Goal: Information Seeking & Learning: Compare options

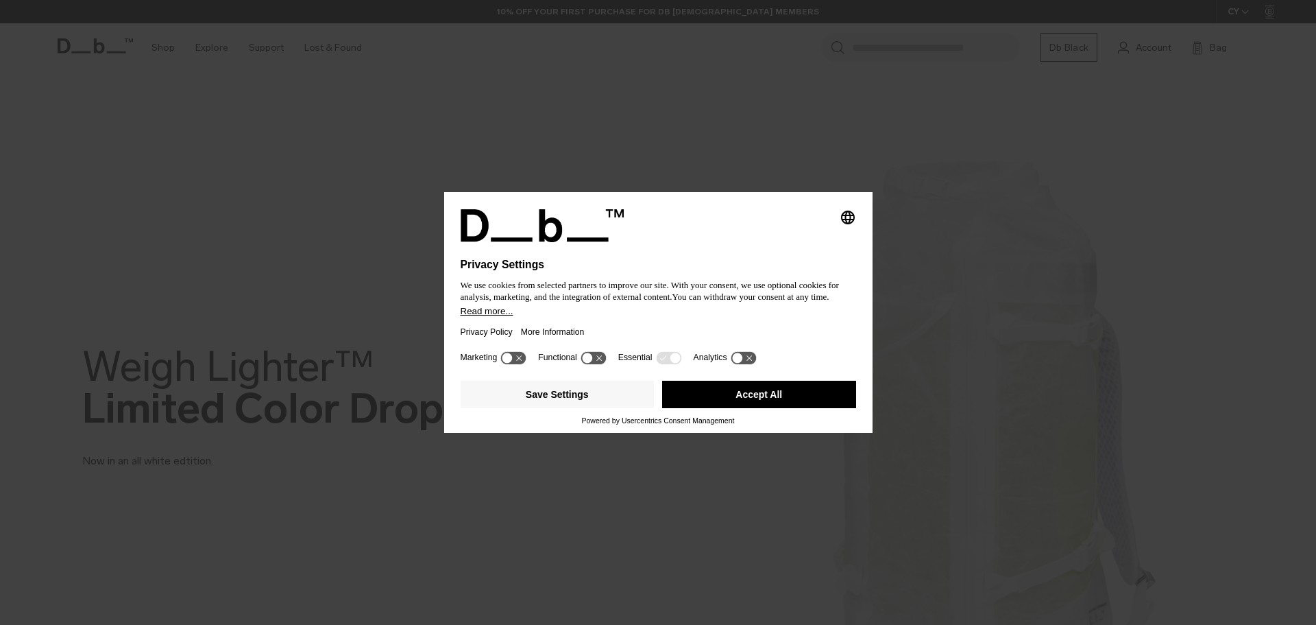
click at [808, 393] on button "Accept All" at bounding box center [759, 394] width 194 height 27
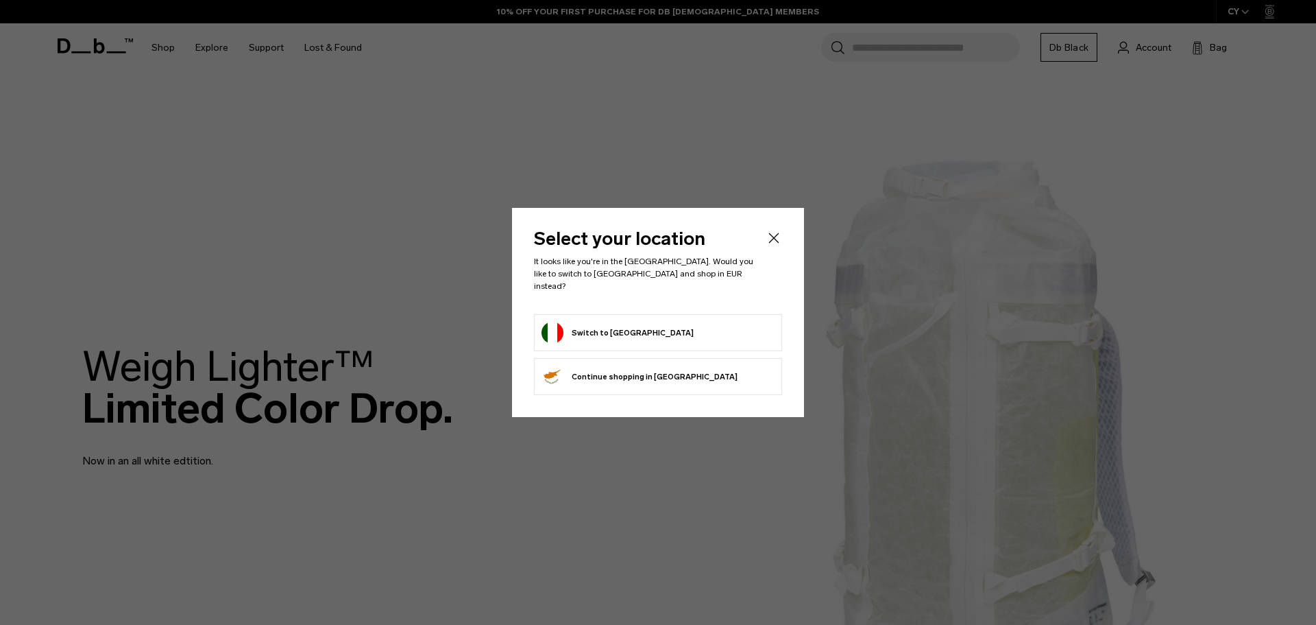
click at [775, 233] on div "Select your location It looks like you're in the Italy. Would you like to switc…" at bounding box center [658, 312] width 292 height 209
click at [776, 243] on icon "Close" at bounding box center [774, 238] width 16 height 16
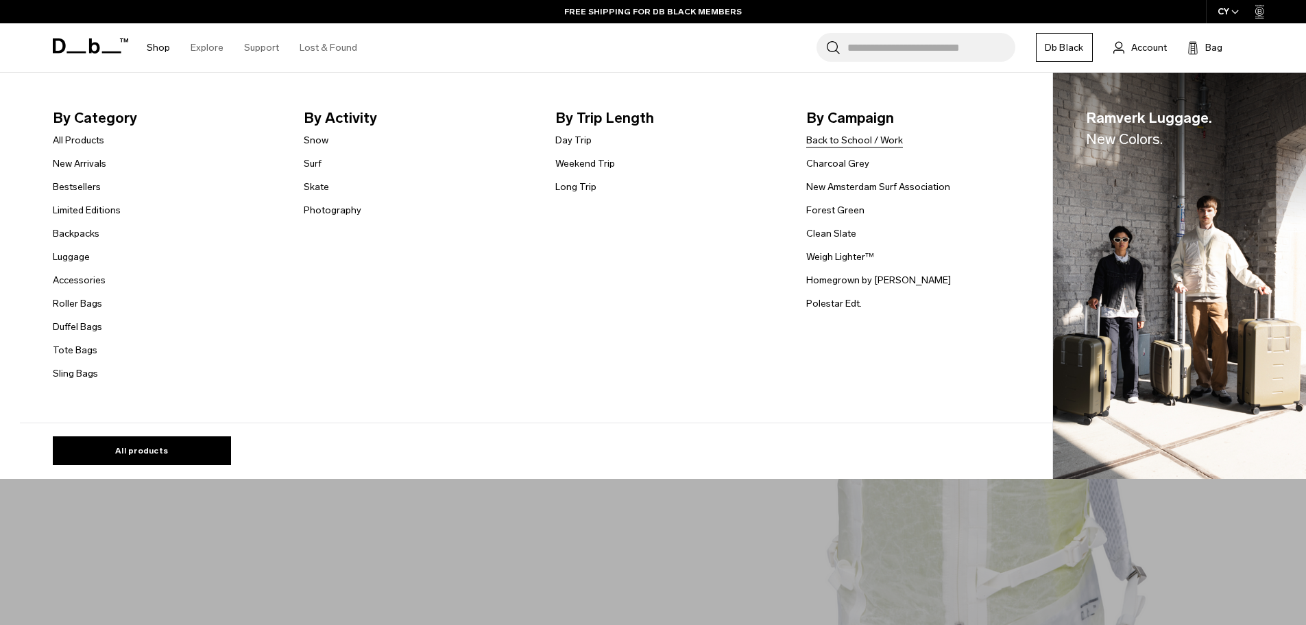
click at [883, 141] on link "Back to School / Work" at bounding box center [854, 140] width 97 height 14
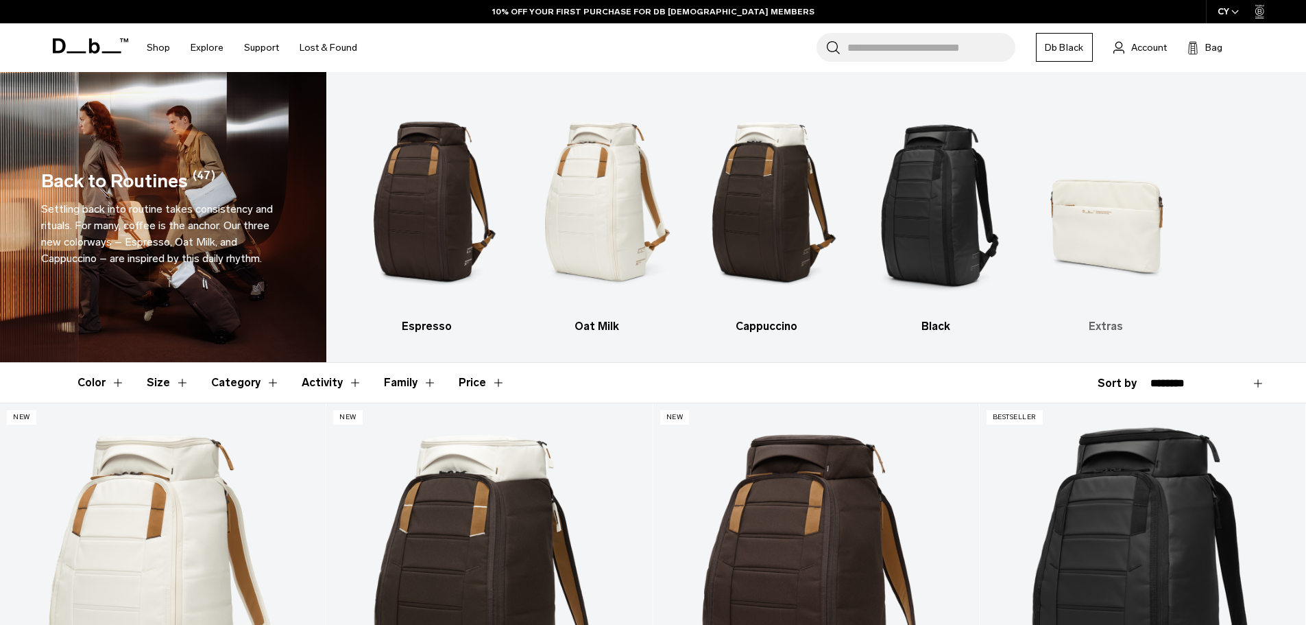
click at [1096, 230] on img "5 / 5" at bounding box center [1106, 202] width 146 height 219
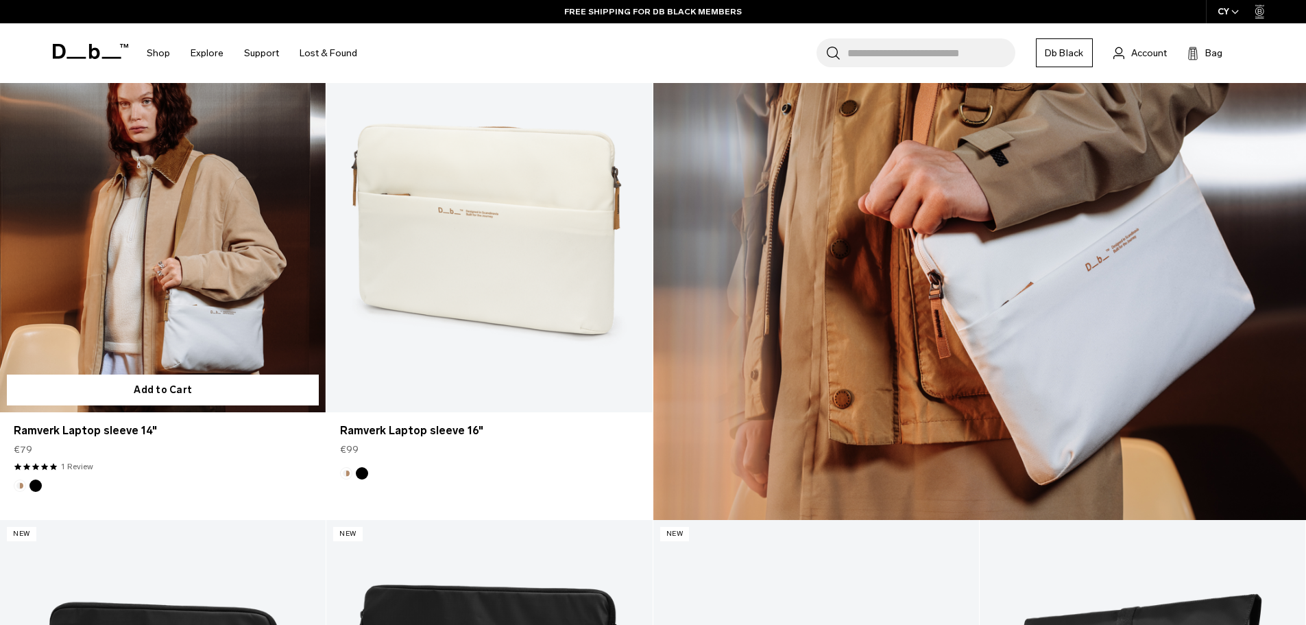
click at [141, 293] on link "Ramverk Laptop sleeve 14" at bounding box center [163, 231] width 326 height 362
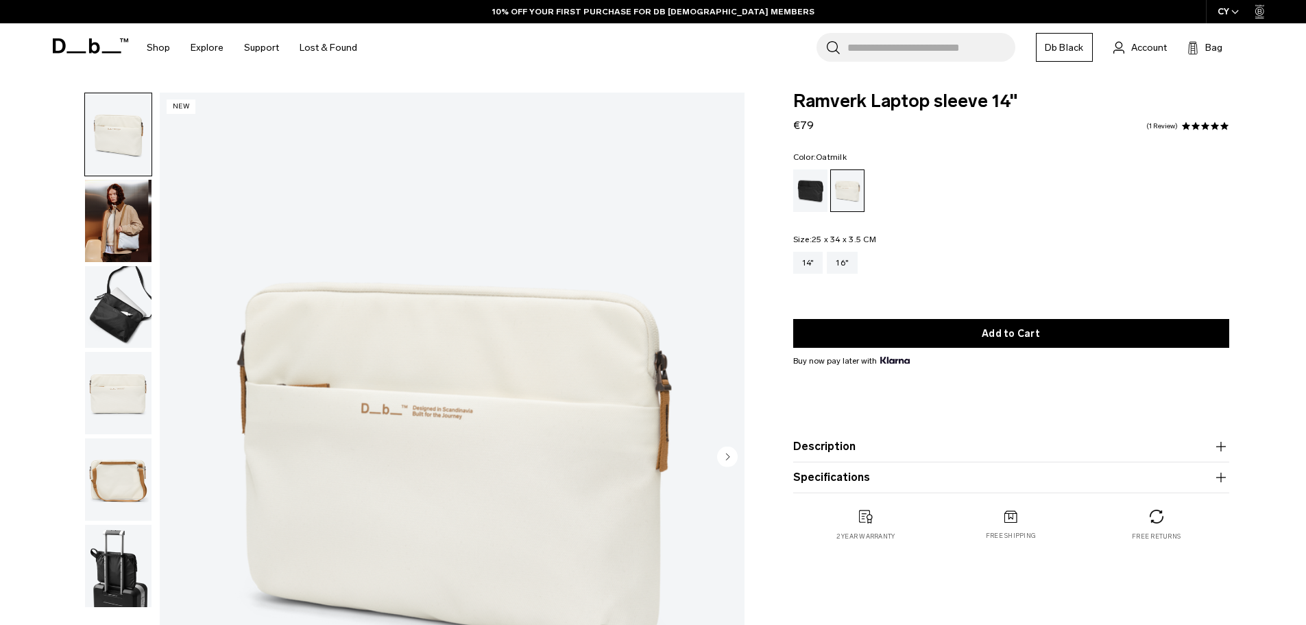
click at [132, 401] on img "button" at bounding box center [118, 393] width 67 height 82
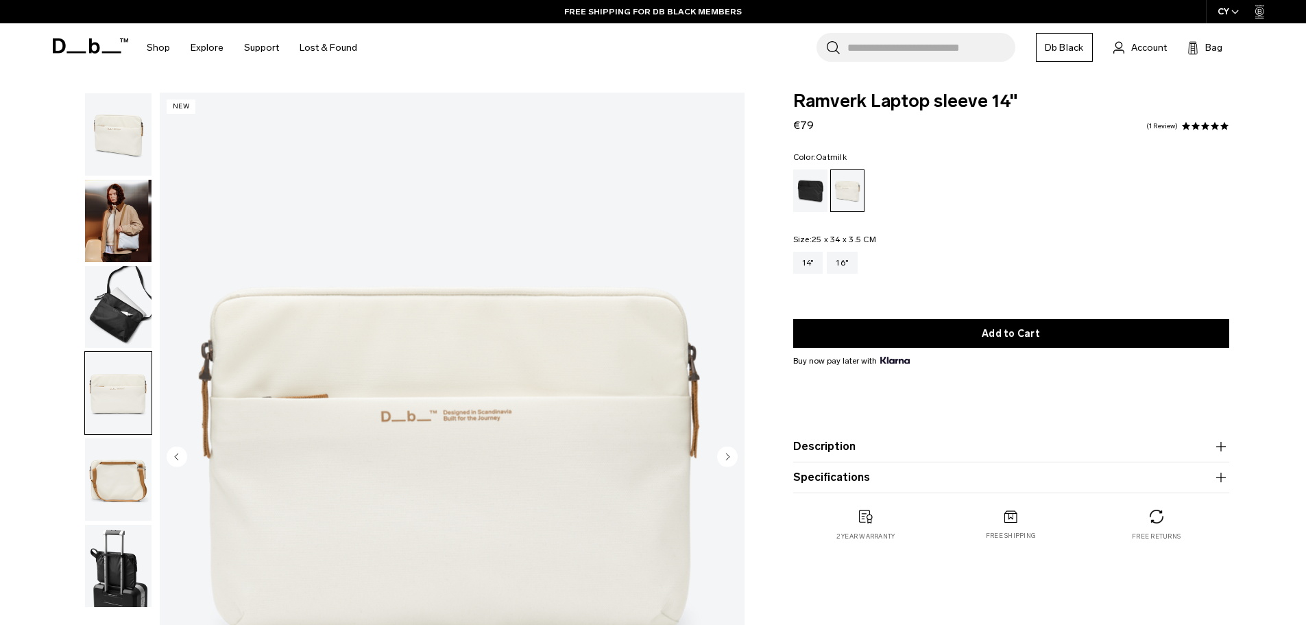
click at [120, 468] on img "button" at bounding box center [118, 479] width 67 height 82
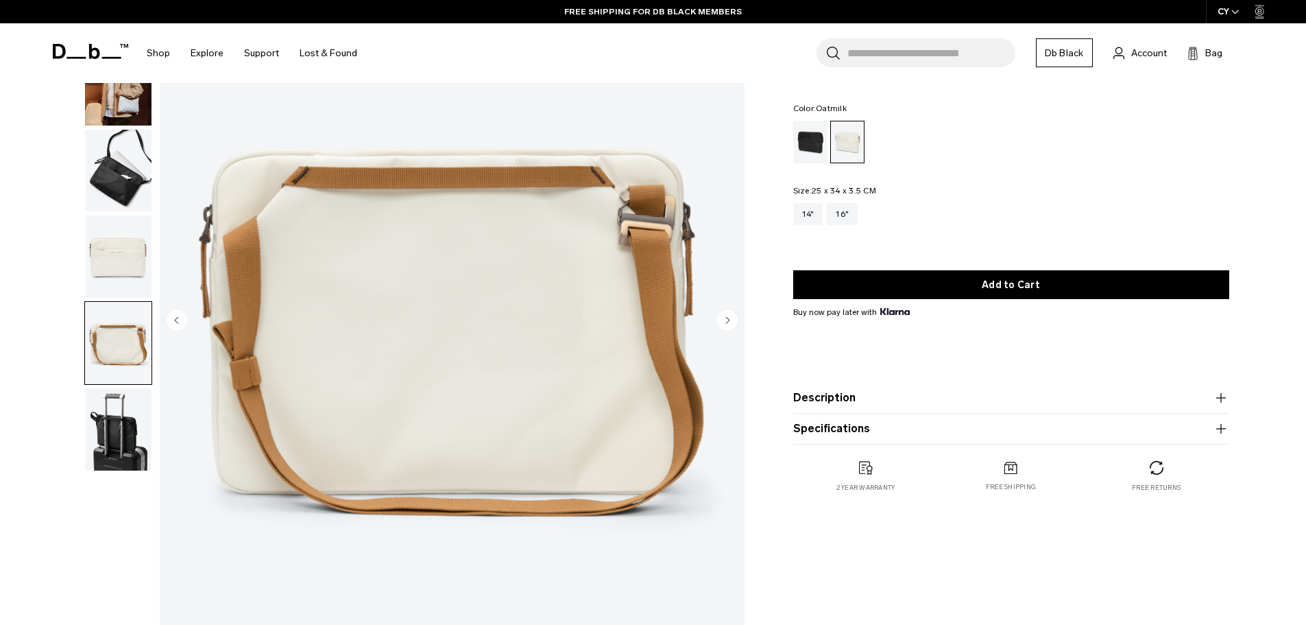
scroll to position [137, 0]
click at [128, 184] on img "button" at bounding box center [118, 170] width 67 height 82
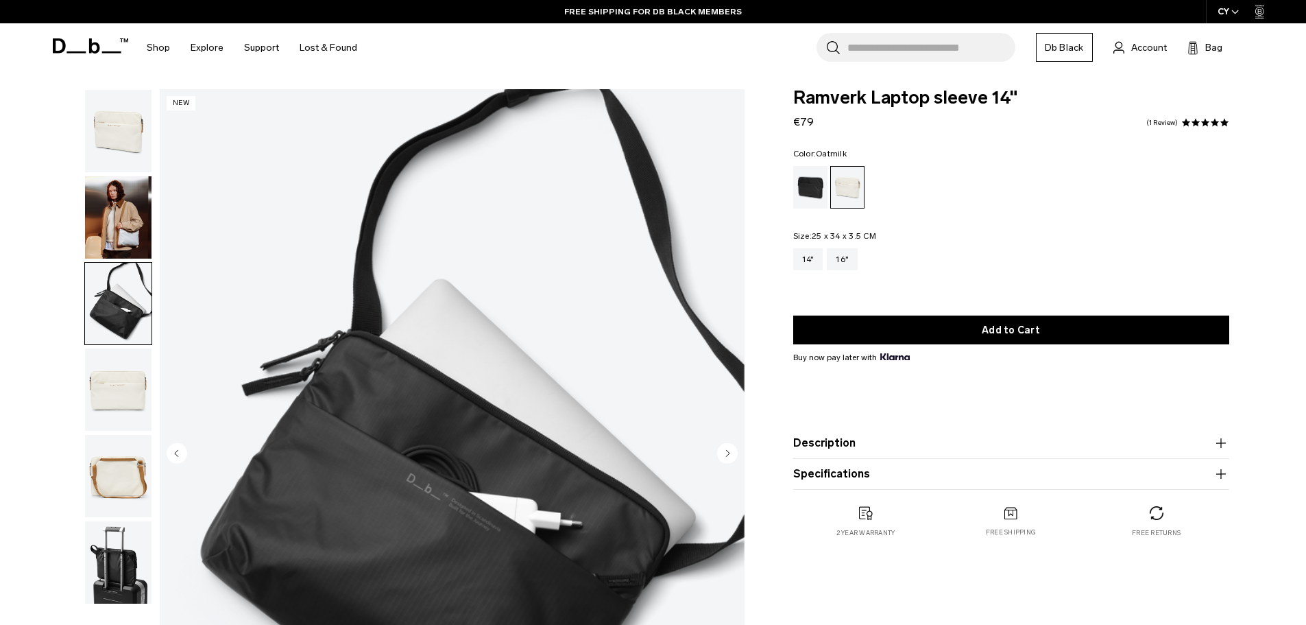
scroll to position [0, 0]
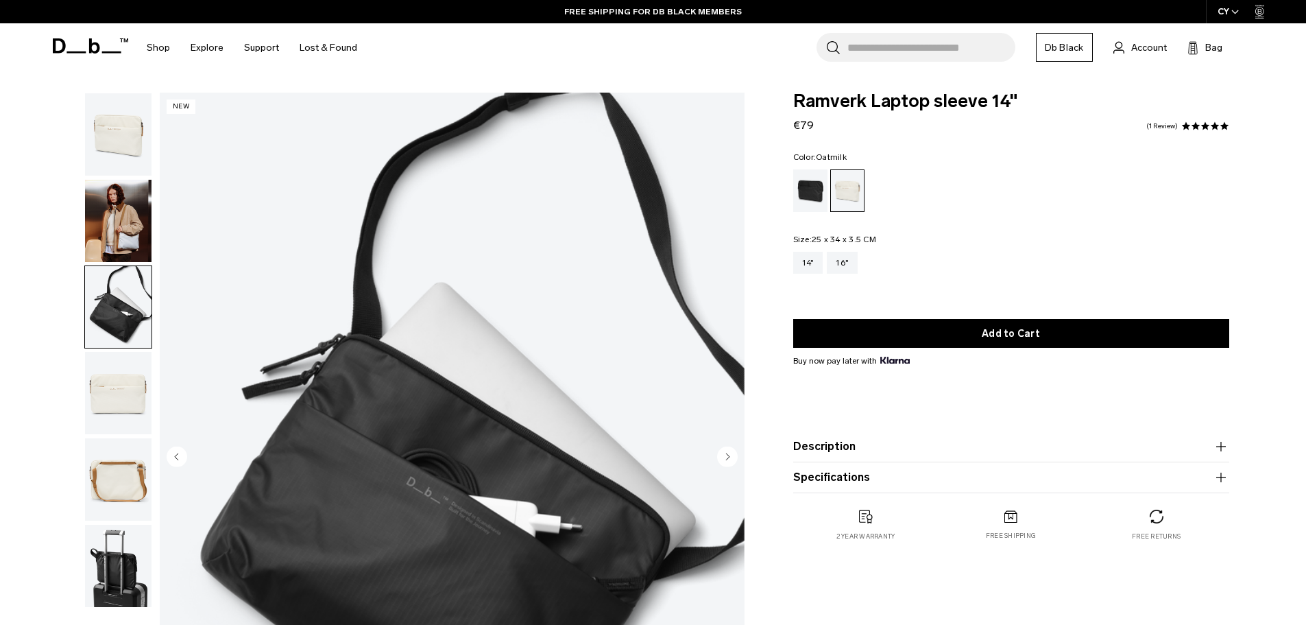
click at [113, 230] on img "button" at bounding box center [118, 221] width 67 height 82
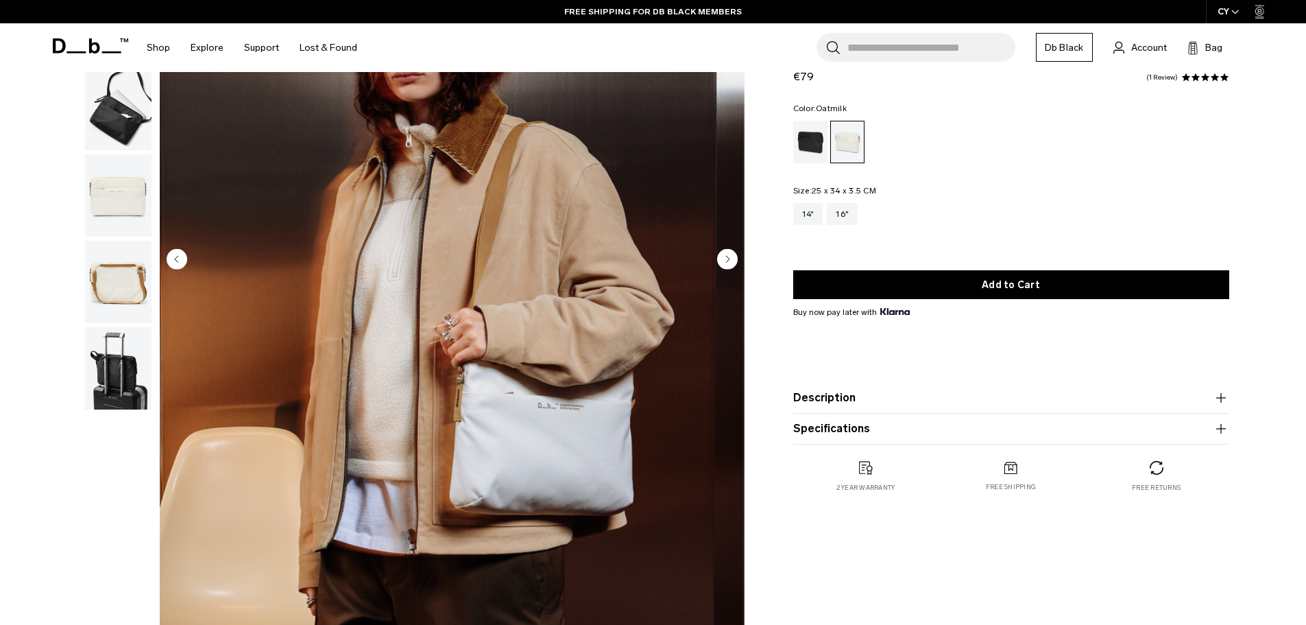
scroll to position [206, 0]
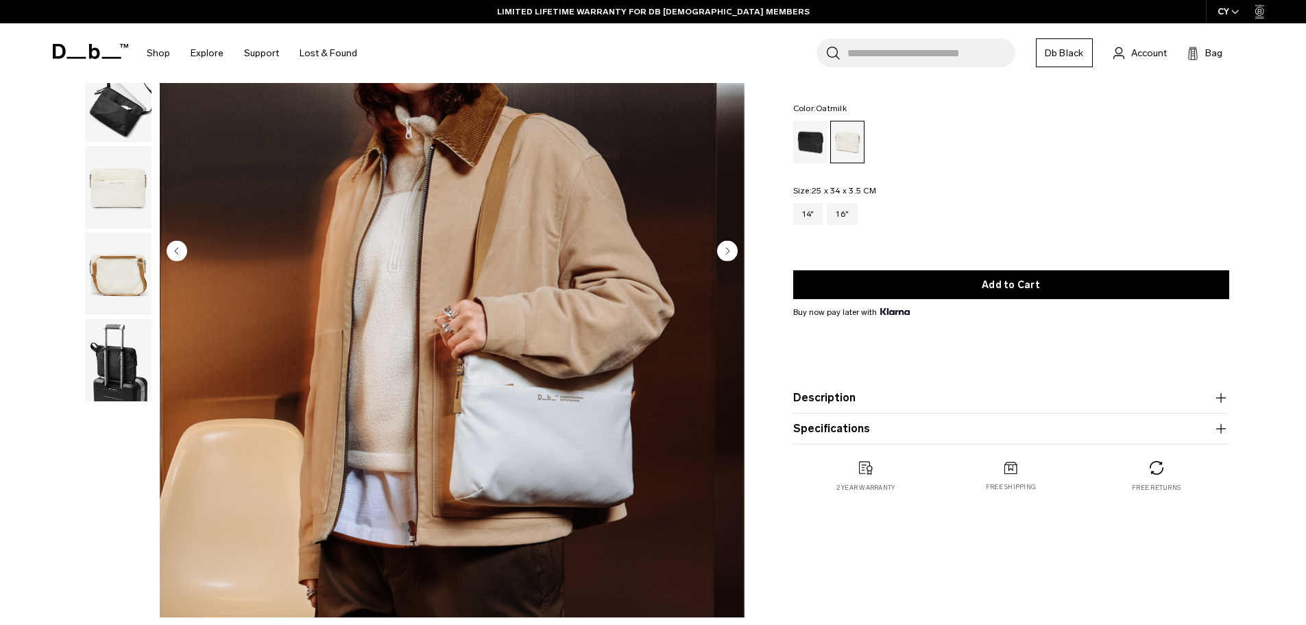
click at [730, 252] on circle "Next slide" at bounding box center [727, 250] width 21 height 21
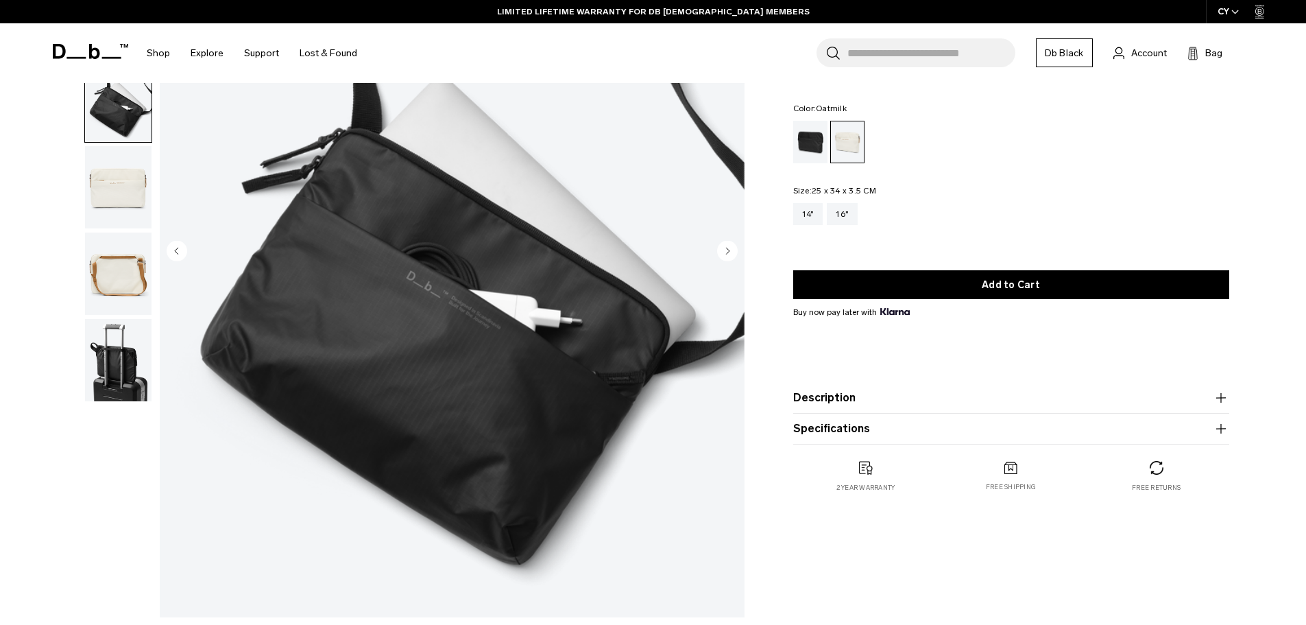
click at [728, 250] on icon "Next slide" at bounding box center [727, 251] width 3 height 6
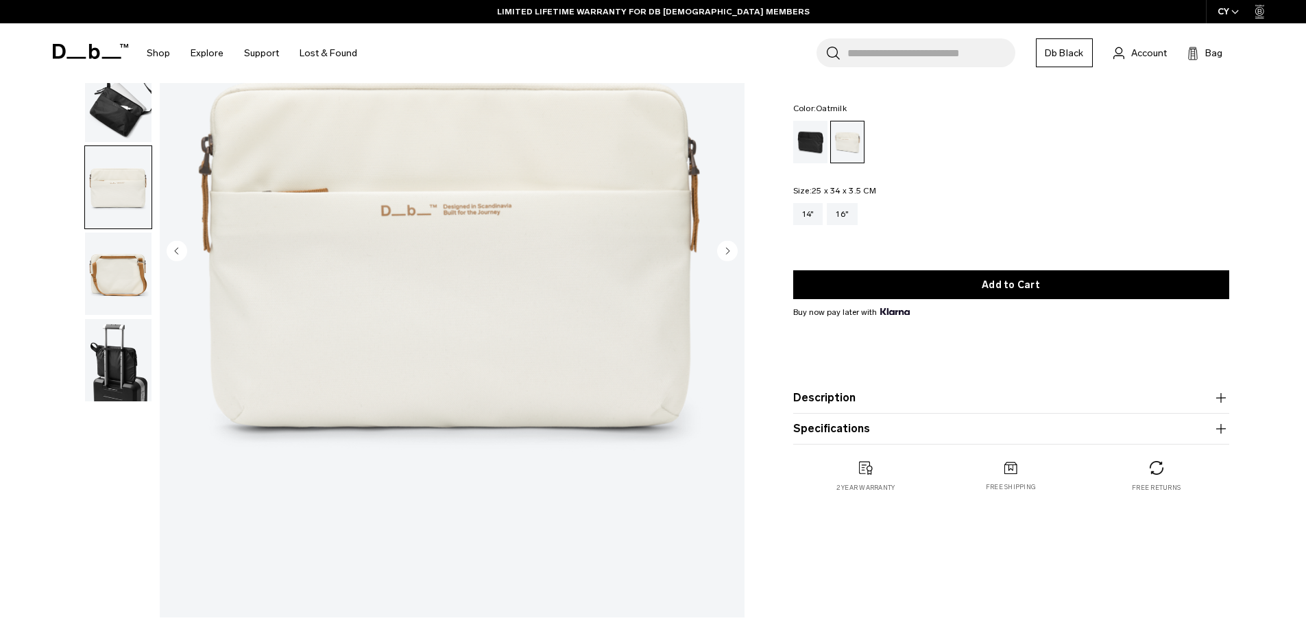
click at [728, 250] on icon "Next slide" at bounding box center [727, 251] width 3 height 6
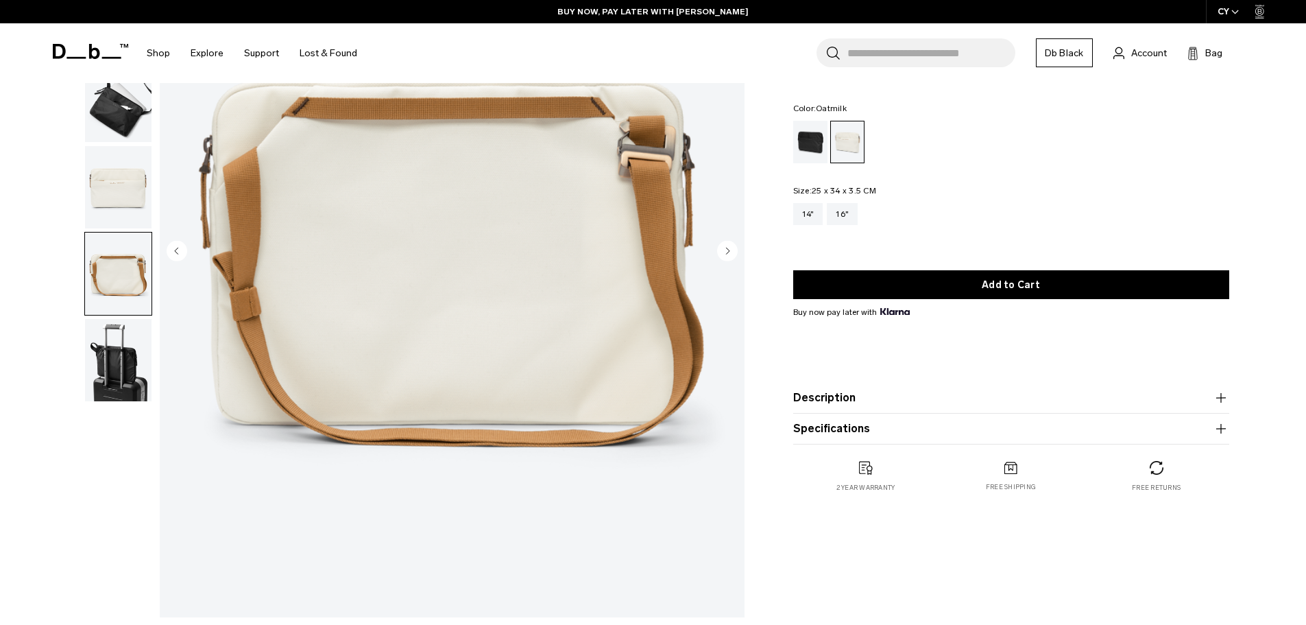
click at [728, 250] on icon "Next slide" at bounding box center [727, 251] width 3 height 6
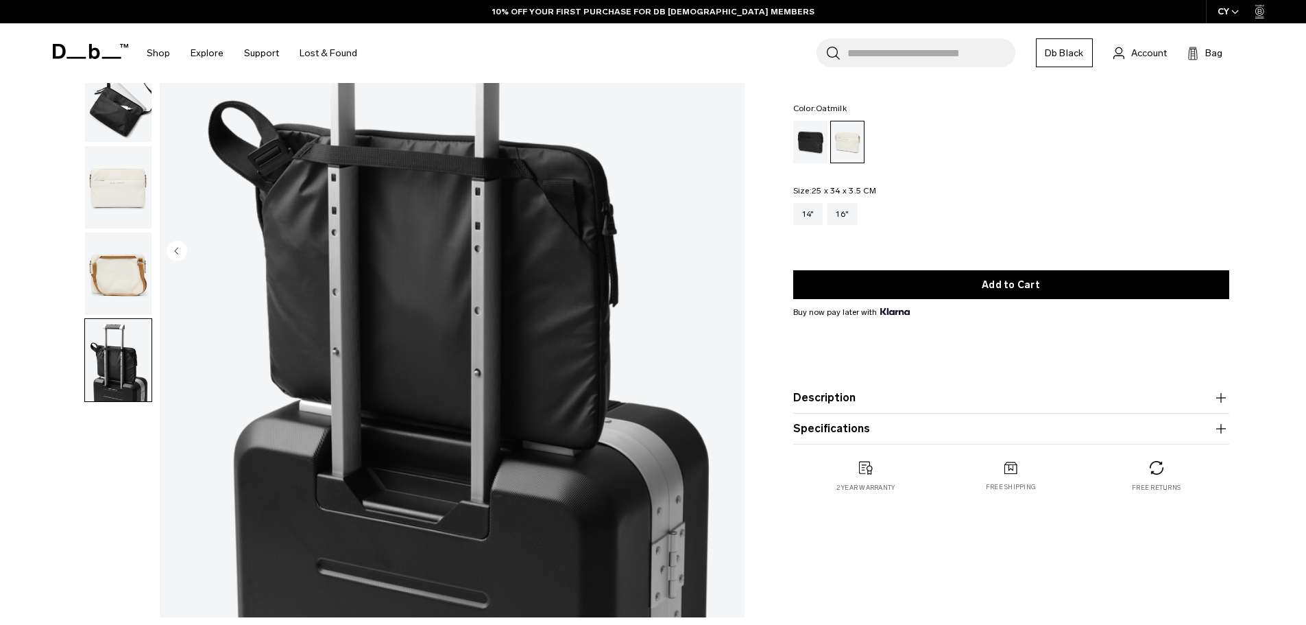
click at [728, 256] on img "6 / 6" at bounding box center [452, 252] width 585 height 730
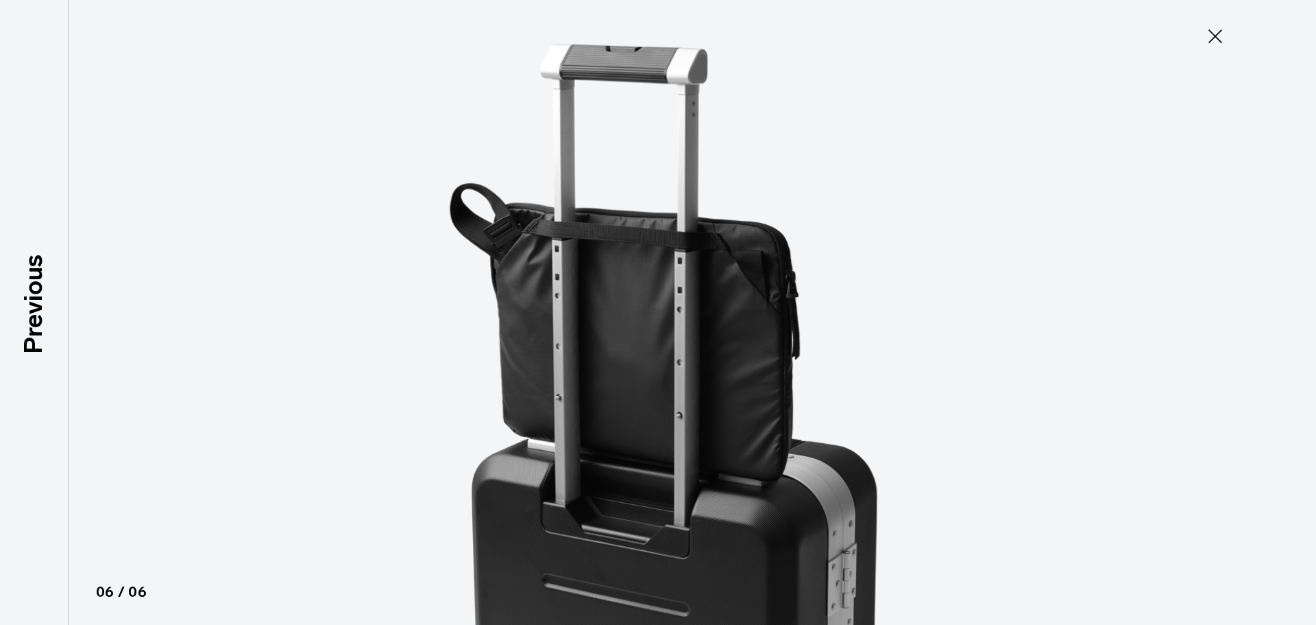
click at [1214, 34] on icon at bounding box center [1216, 36] width 22 height 22
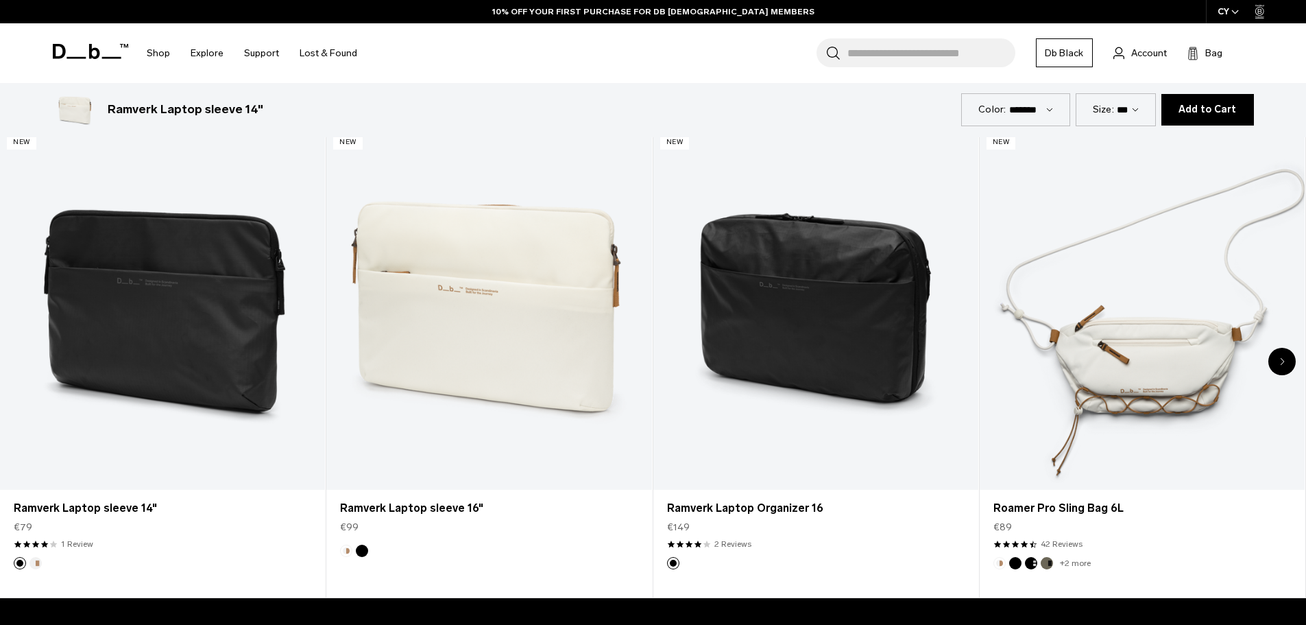
scroll to position [823, 0]
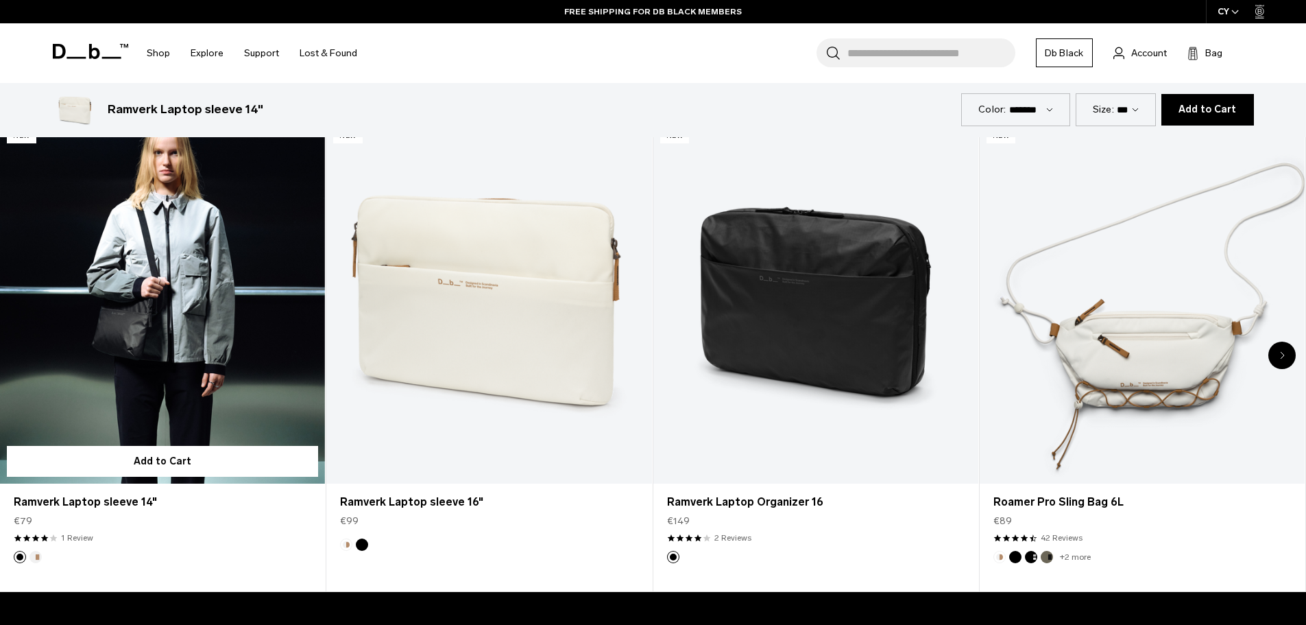
click at [154, 337] on link "Ramverk Laptop sleeve 14" at bounding box center [162, 302] width 325 height 361
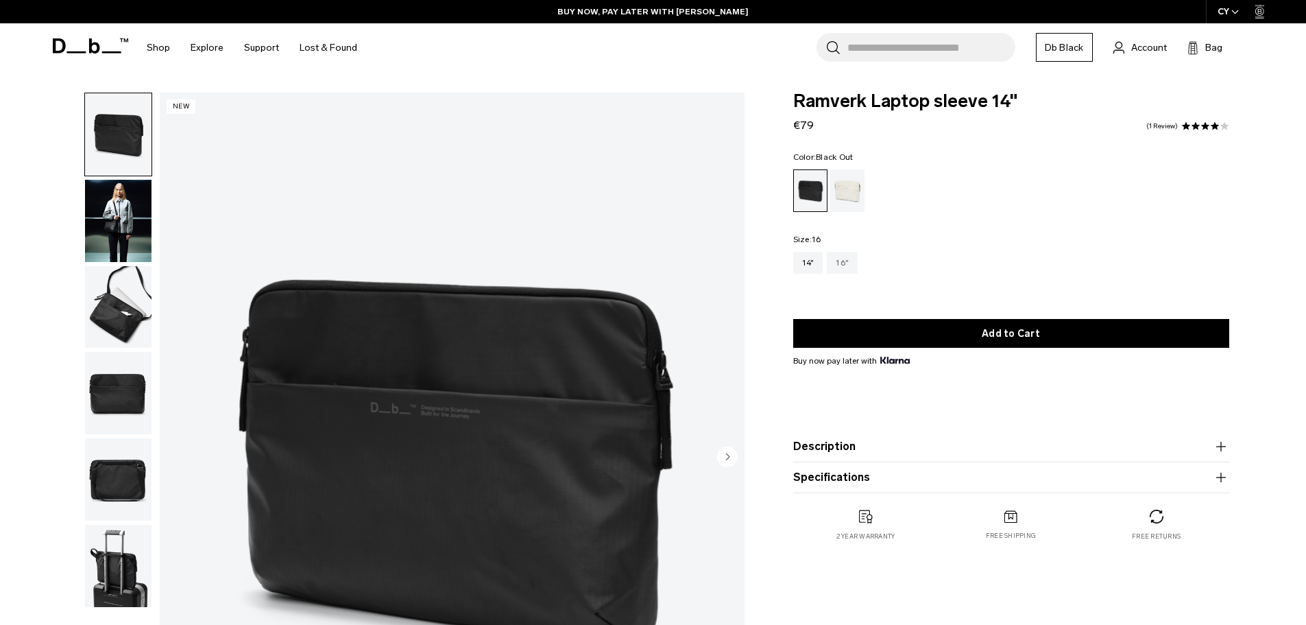
click at [839, 263] on div "16"" at bounding box center [842, 263] width 31 height 22
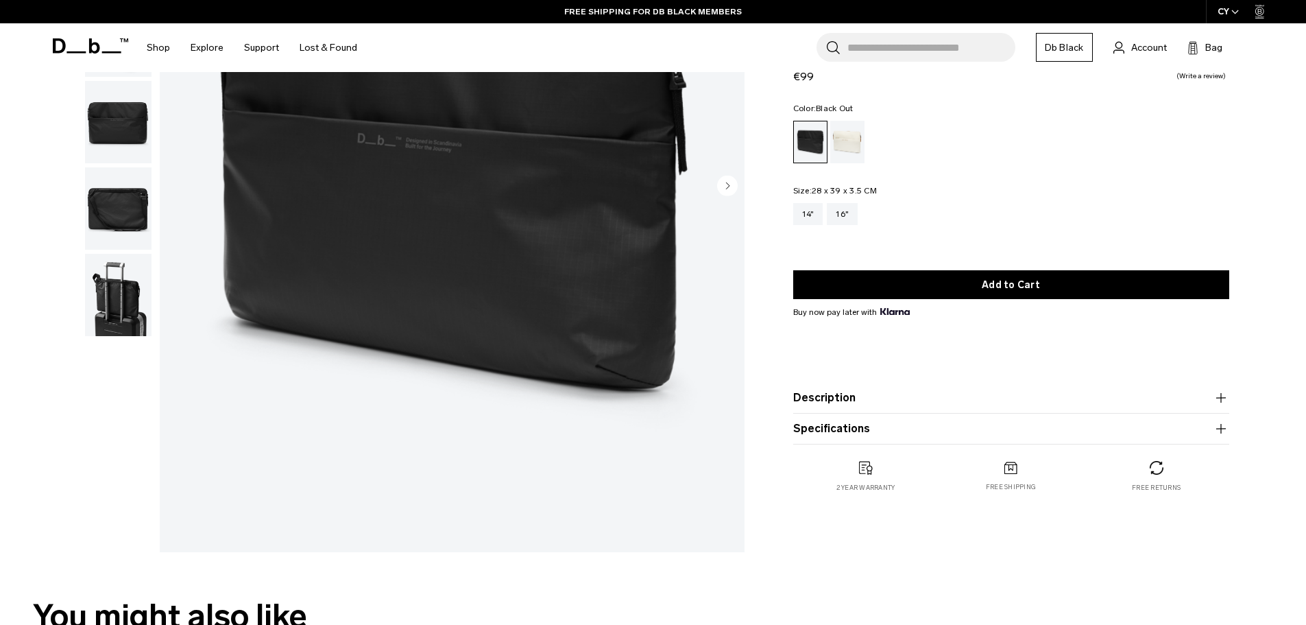
scroll to position [69, 0]
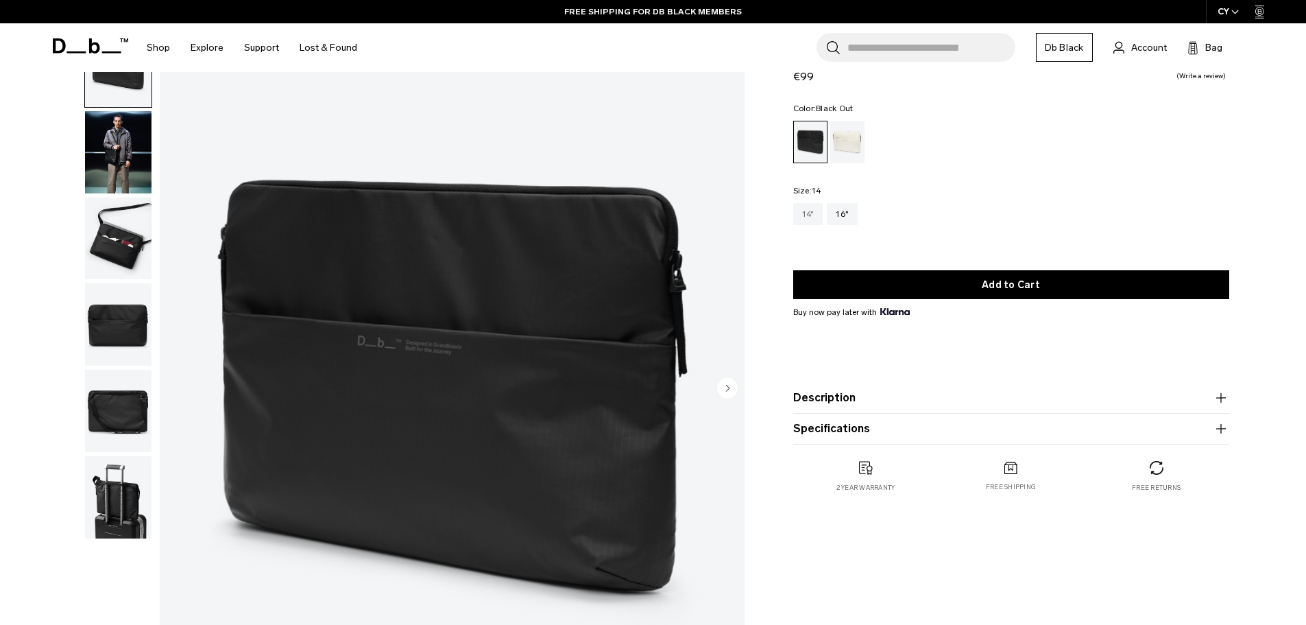
click at [806, 215] on div "14"" at bounding box center [808, 214] width 30 height 22
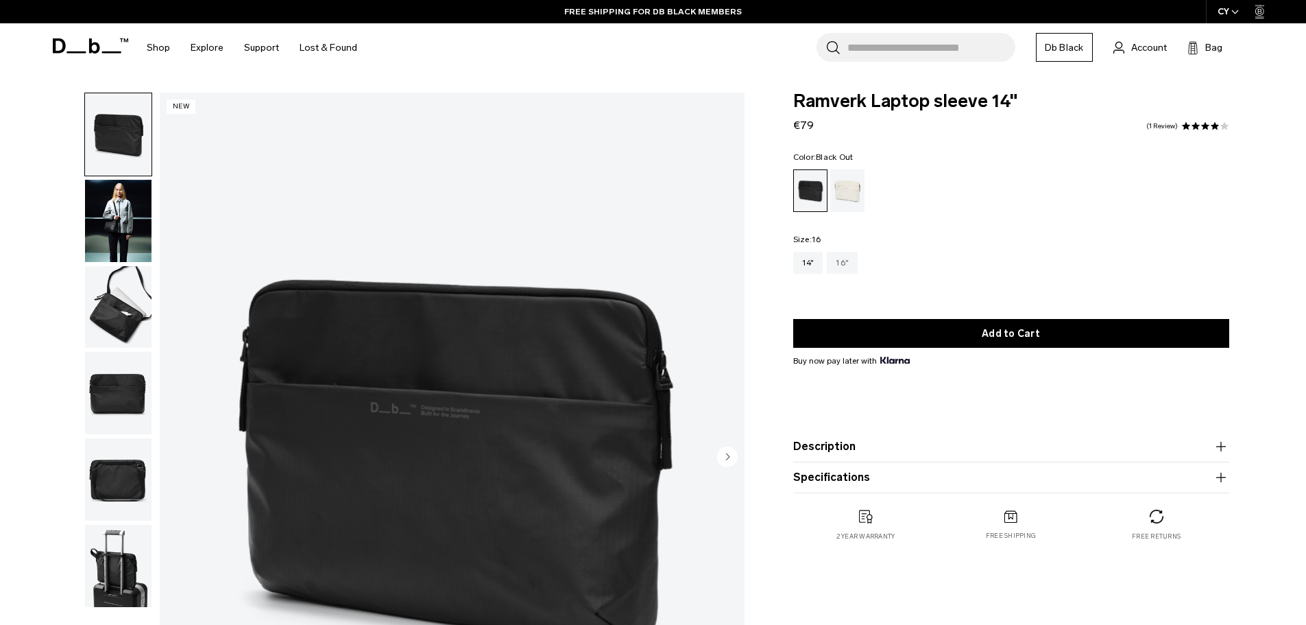
click at [838, 259] on div "16"" at bounding box center [842, 263] width 31 height 22
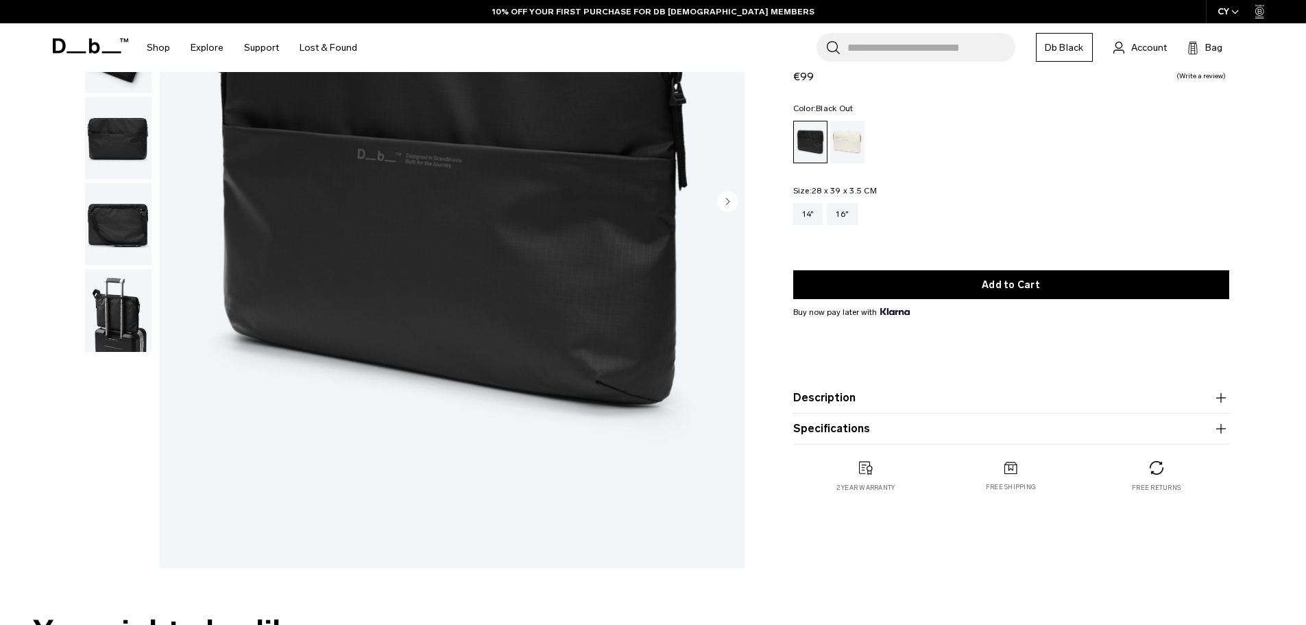
scroll to position [132, 0]
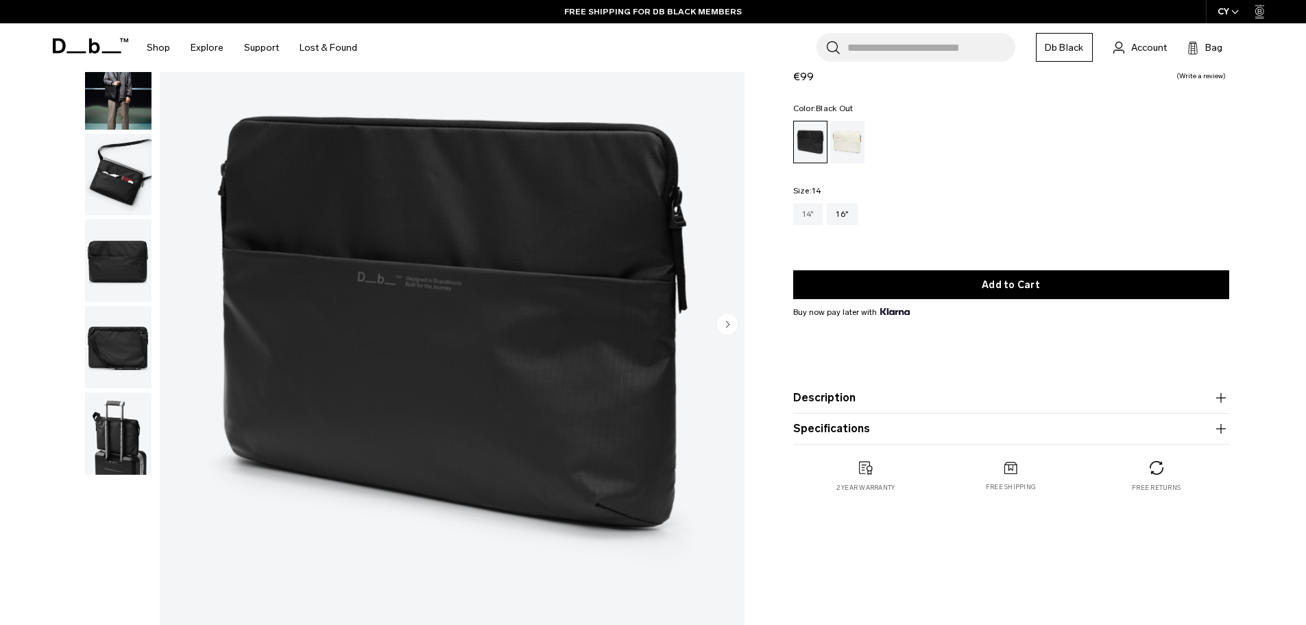
click at [809, 213] on div "14"" at bounding box center [808, 214] width 30 height 22
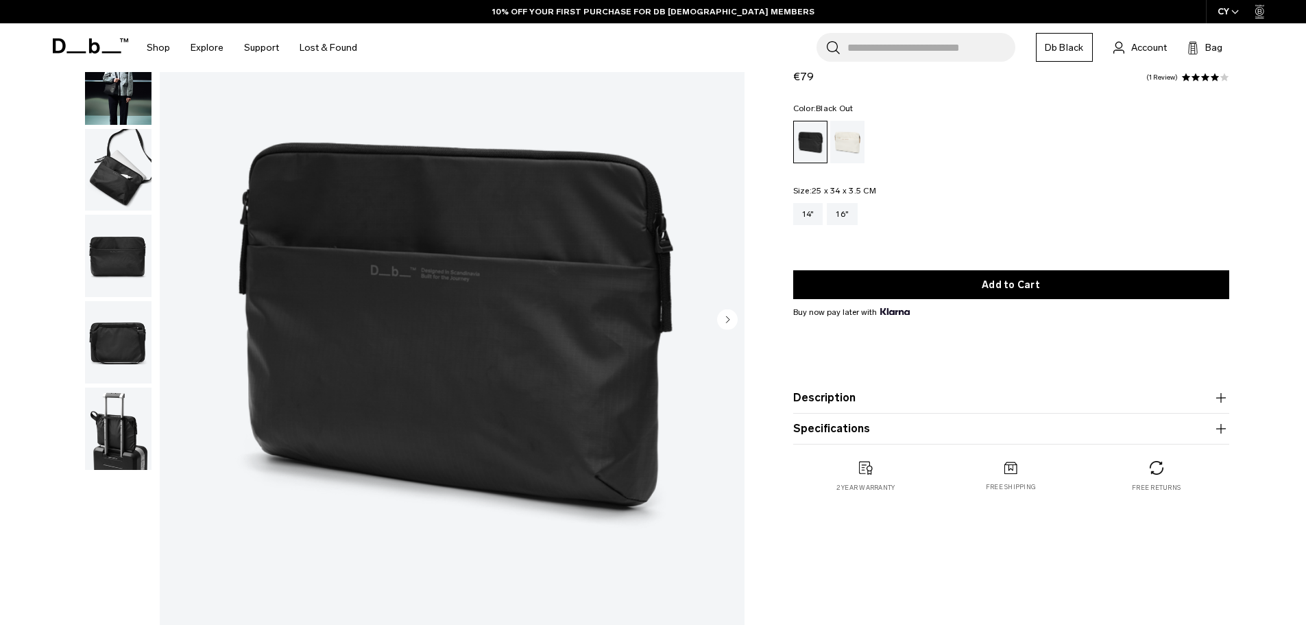
click at [138, 448] on img "button" at bounding box center [118, 428] width 67 height 82
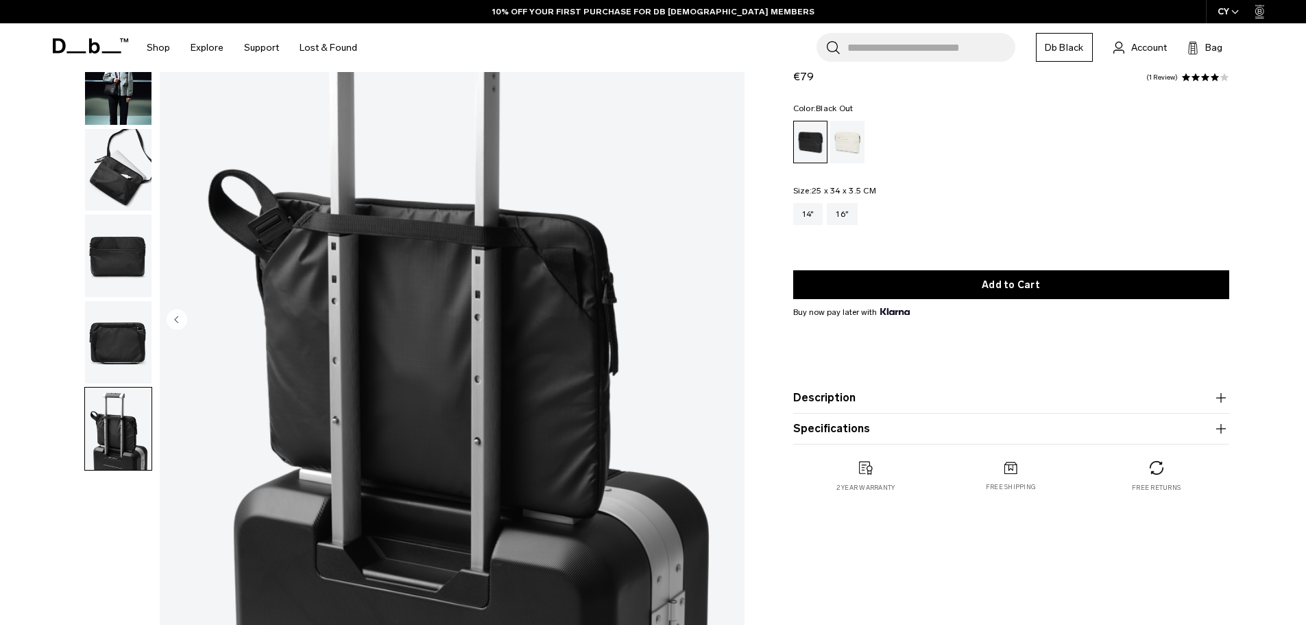
click at [132, 351] on img "button" at bounding box center [118, 342] width 67 height 82
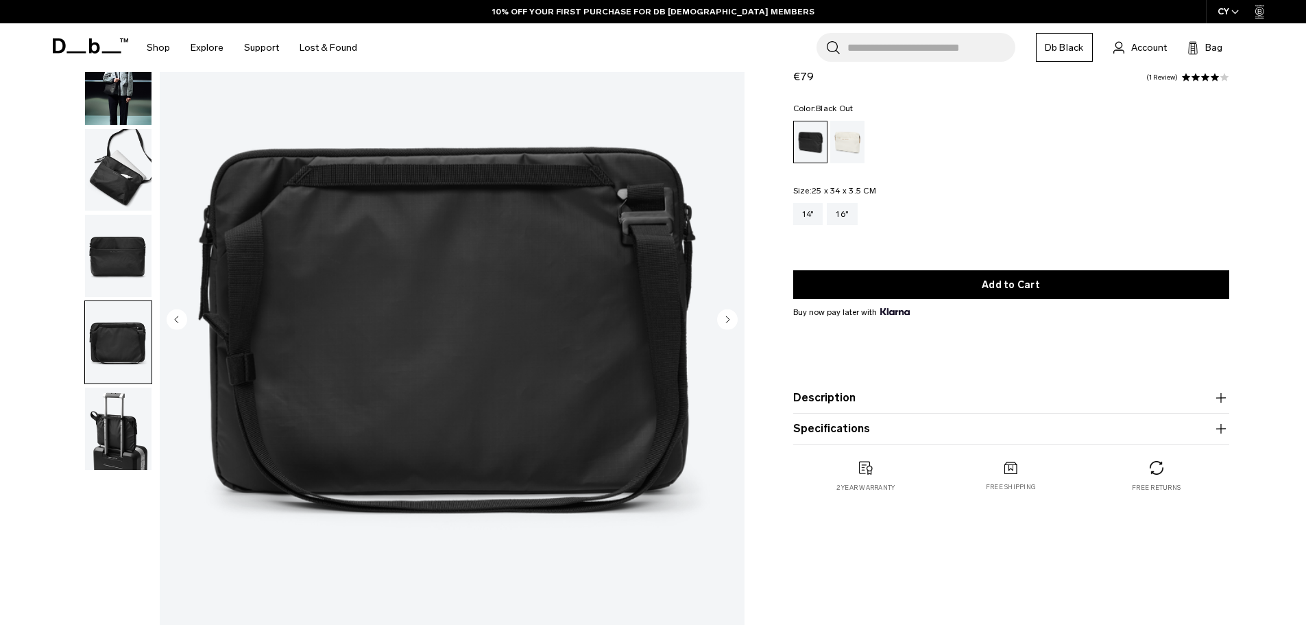
click at [132, 263] on img "button" at bounding box center [118, 256] width 67 height 82
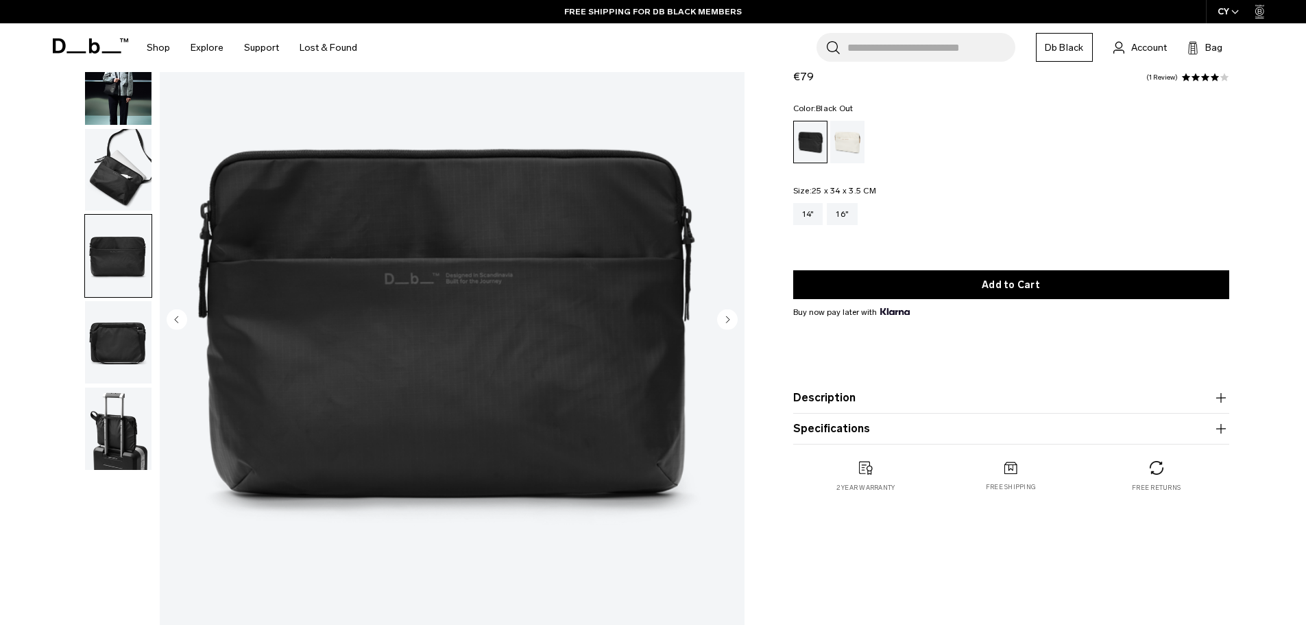
click at [134, 193] on img "button" at bounding box center [118, 170] width 67 height 82
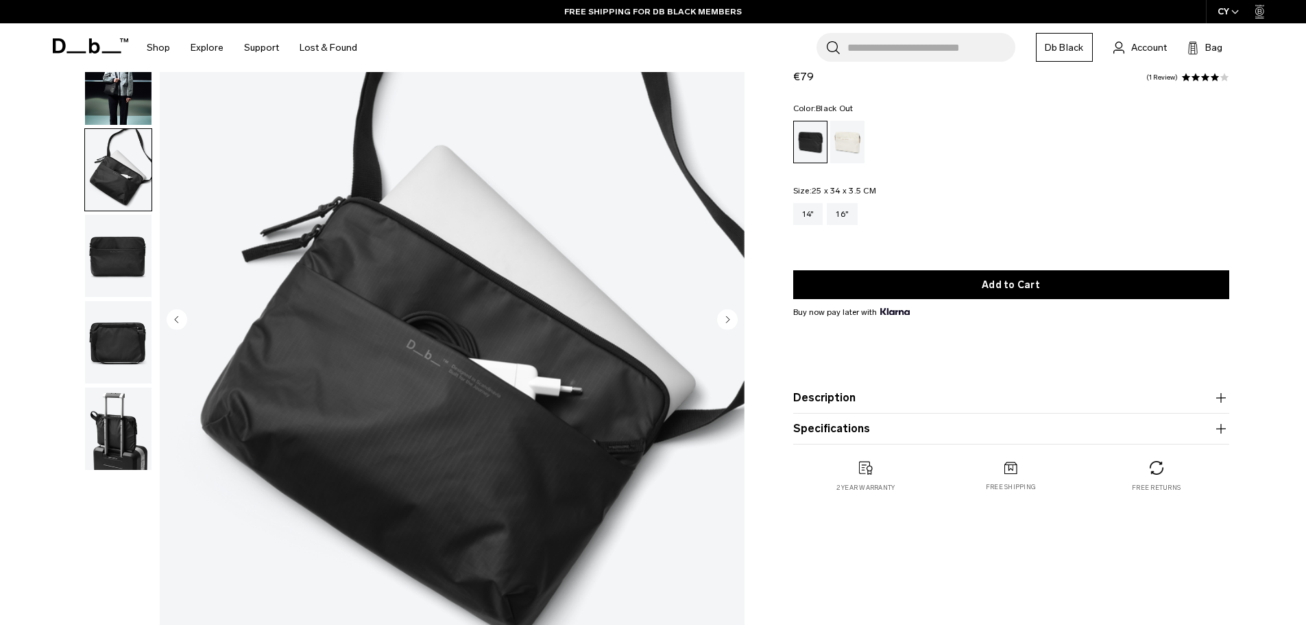
click at [116, 97] on img "button" at bounding box center [118, 84] width 67 height 82
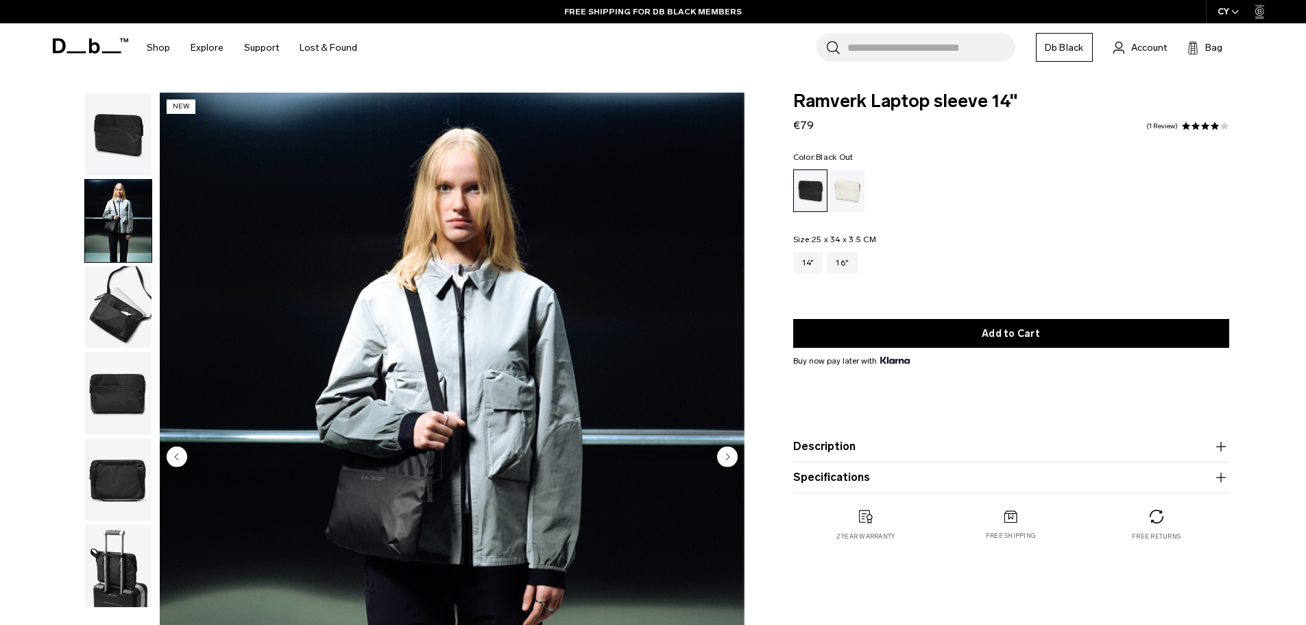
click at [126, 150] on img "button" at bounding box center [118, 134] width 67 height 82
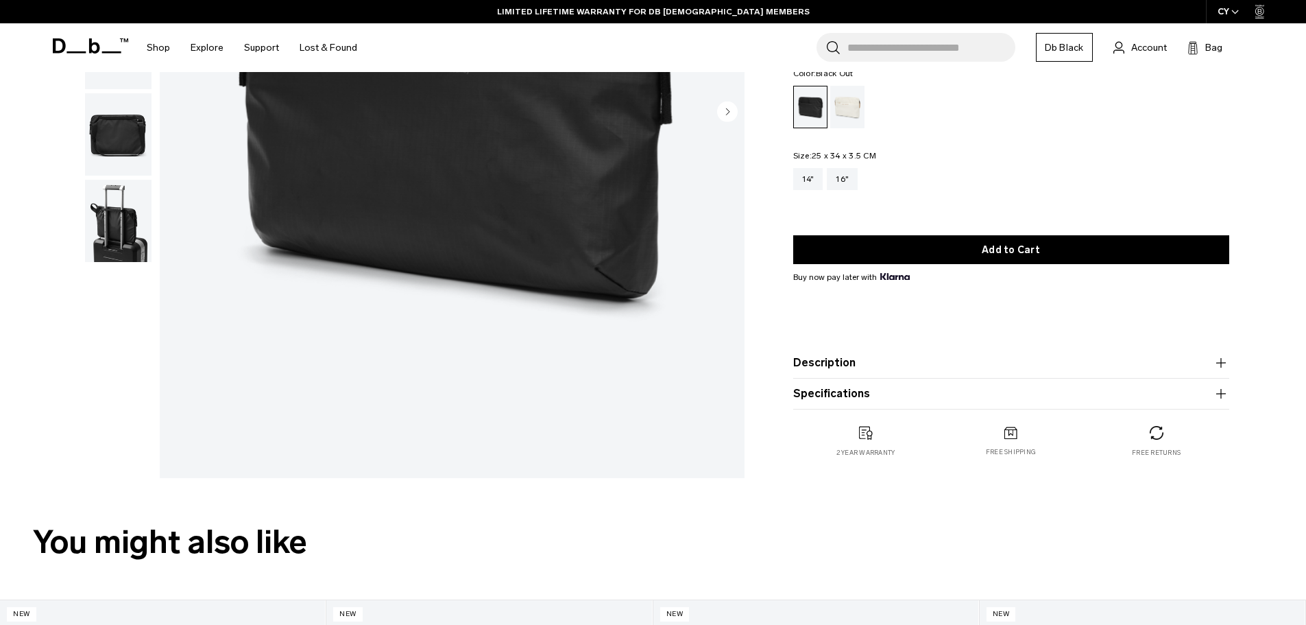
scroll to position [274, 0]
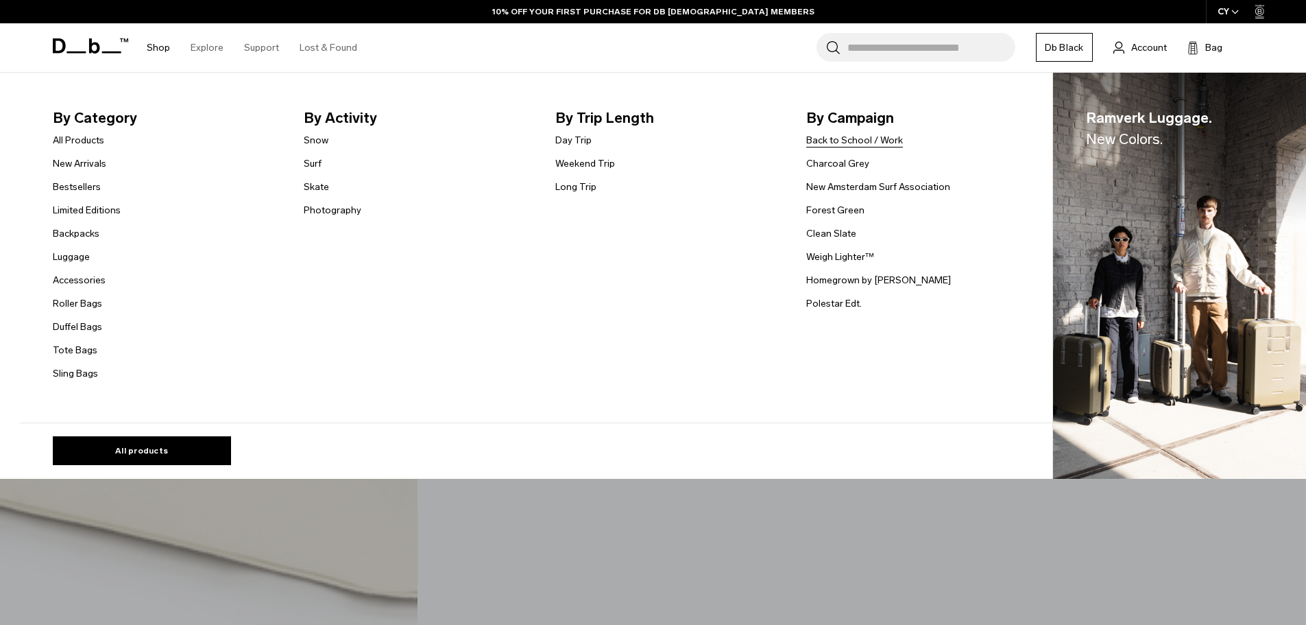
click at [869, 143] on link "Back to School / Work" at bounding box center [854, 140] width 97 height 14
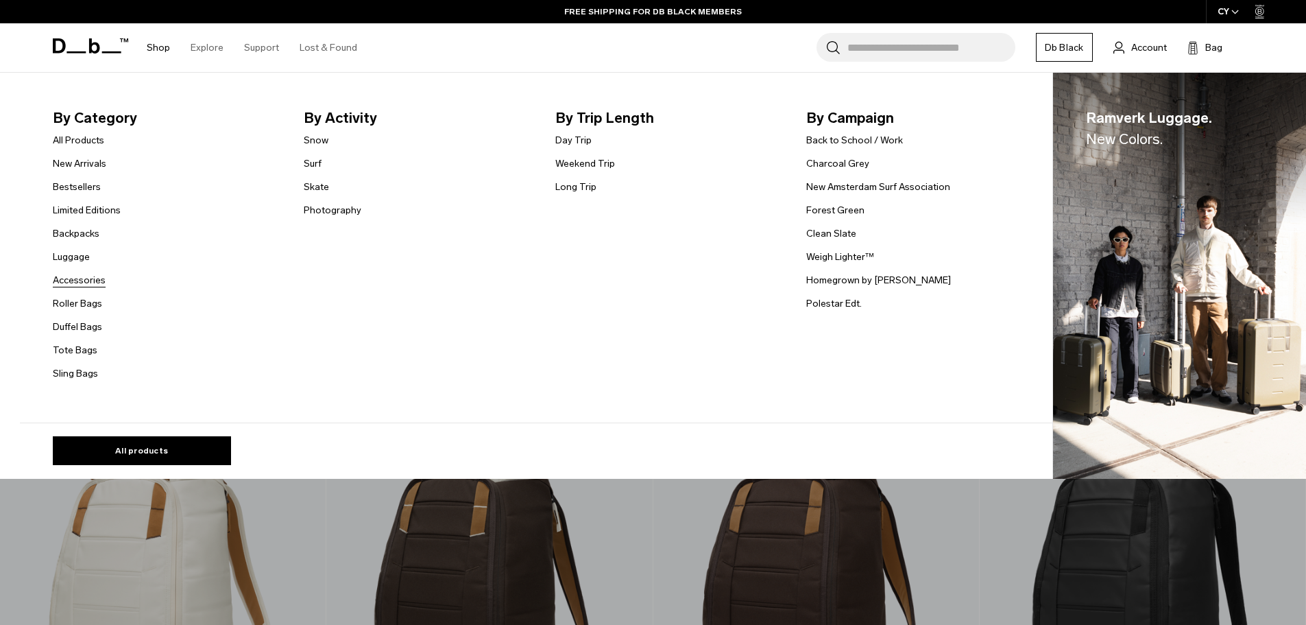
click at [83, 278] on link "Accessories" at bounding box center [79, 280] width 53 height 14
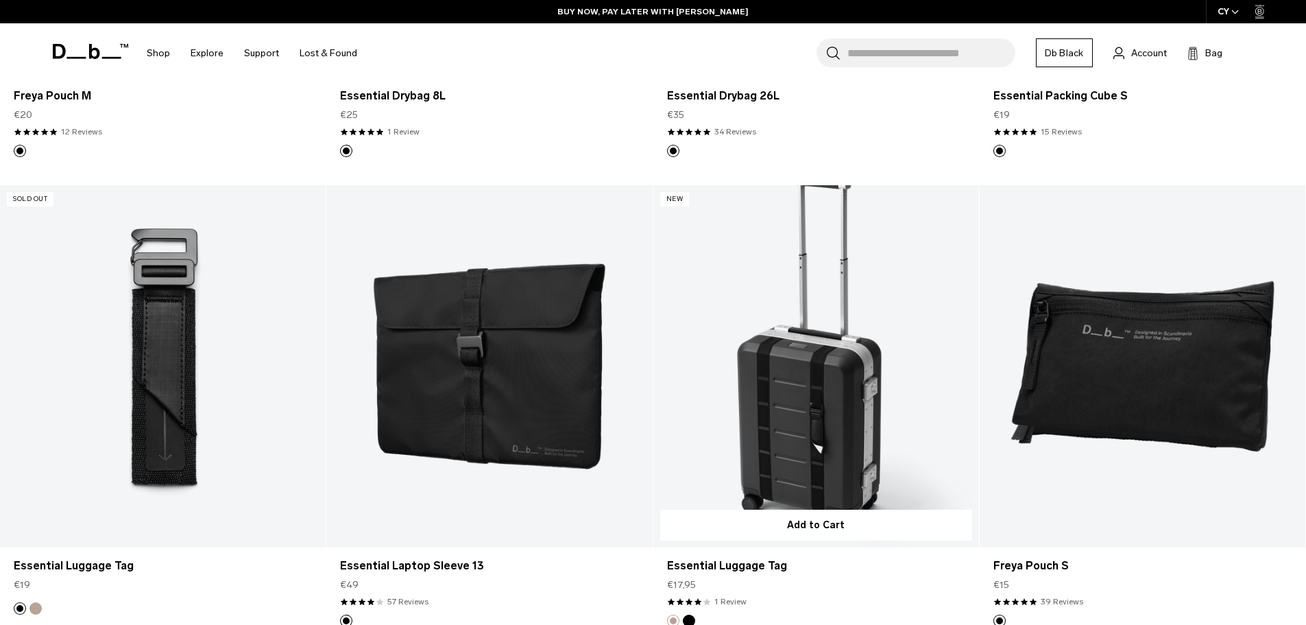
scroll to position [3977, 0]
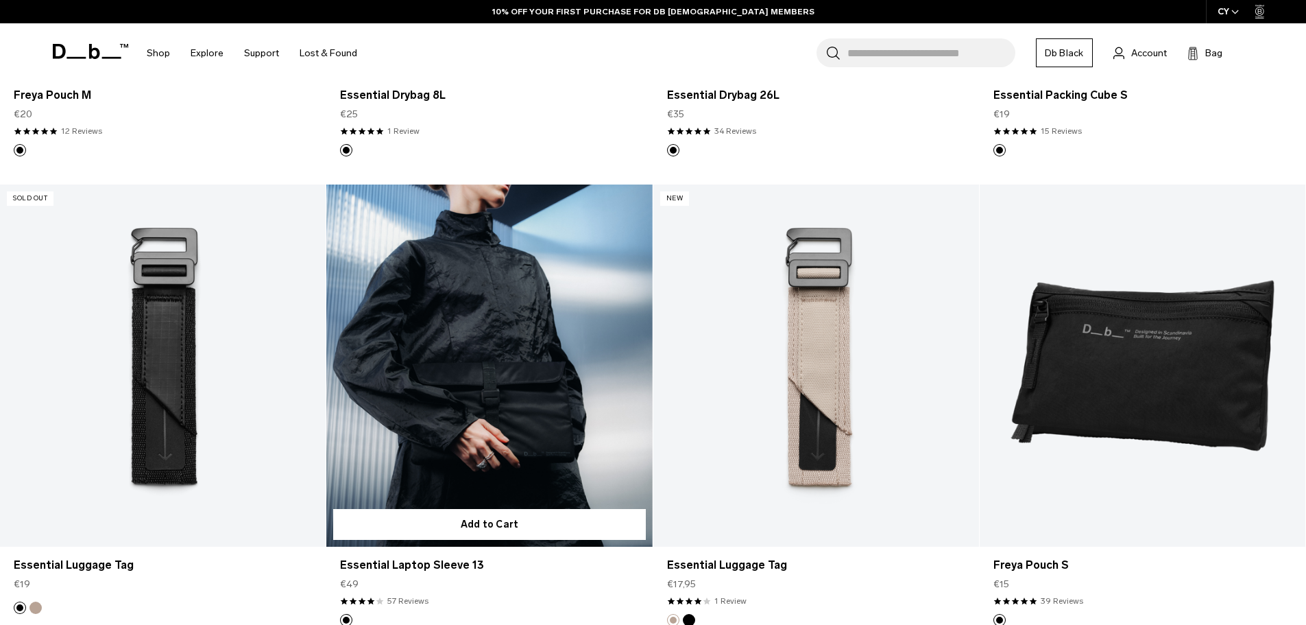
click at [529, 431] on link "Essential Laptop Sleeve 13" at bounding box center [489, 365] width 326 height 362
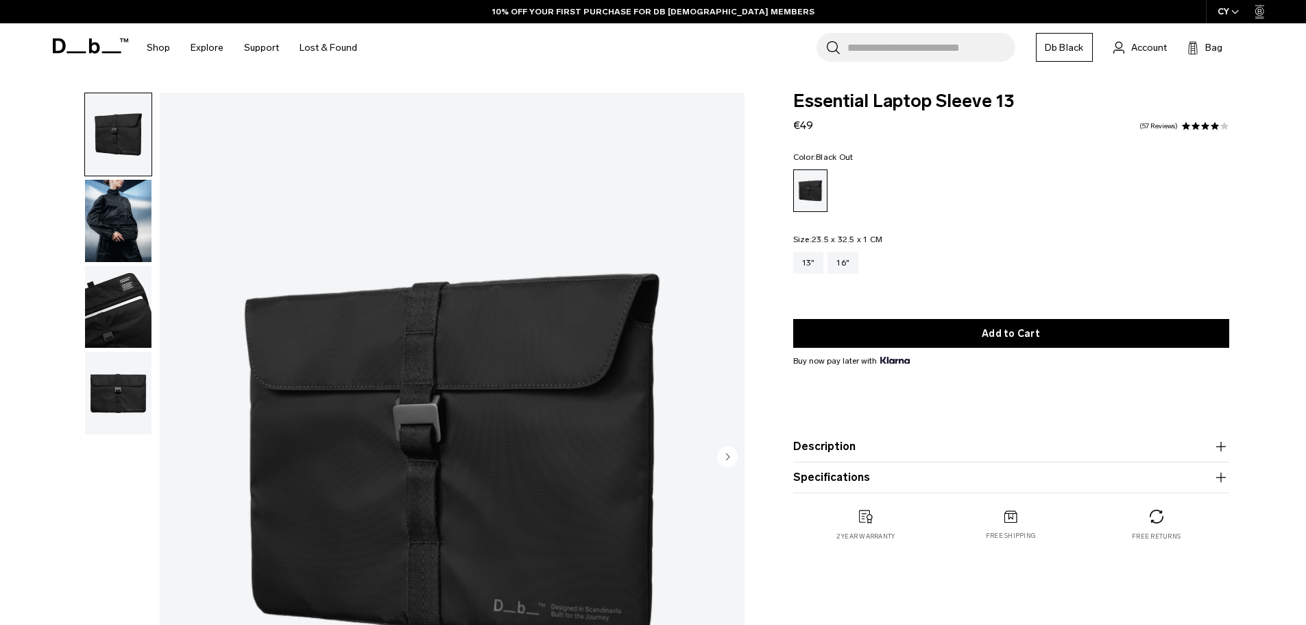
click at [97, 238] on img "button" at bounding box center [118, 221] width 67 height 82
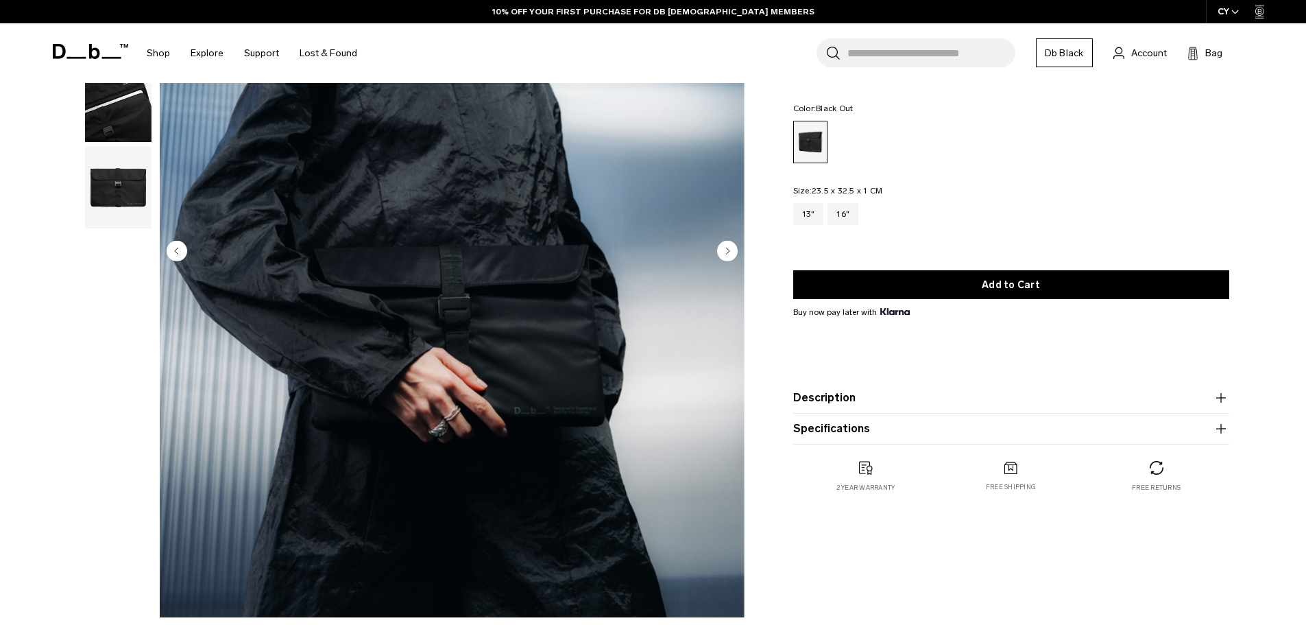
scroll to position [69, 0]
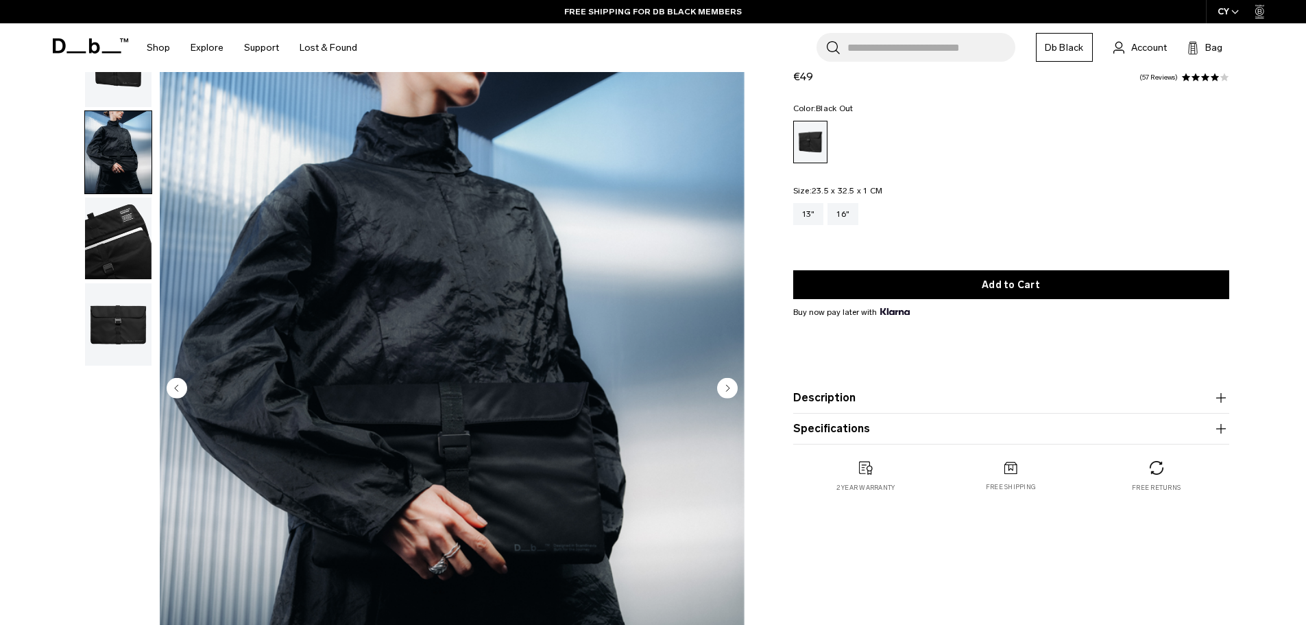
click at [110, 245] on img "button" at bounding box center [118, 238] width 67 height 82
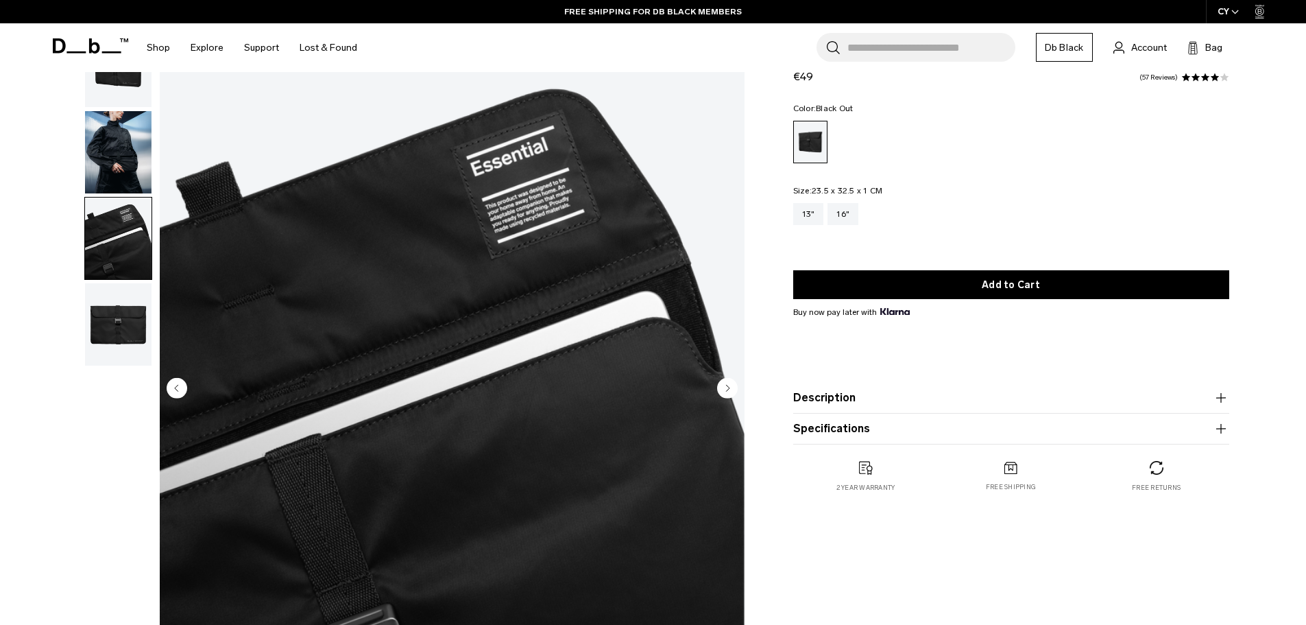
click at [124, 322] on img "button" at bounding box center [118, 324] width 67 height 82
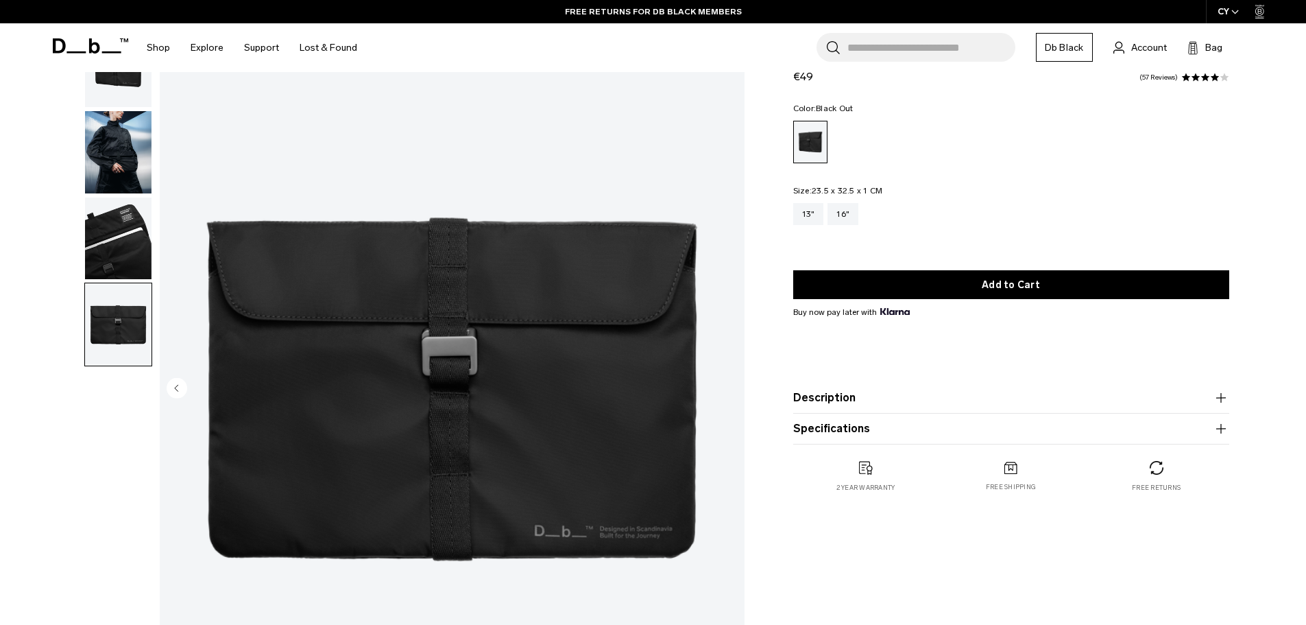
click at [122, 255] on img "button" at bounding box center [118, 238] width 67 height 82
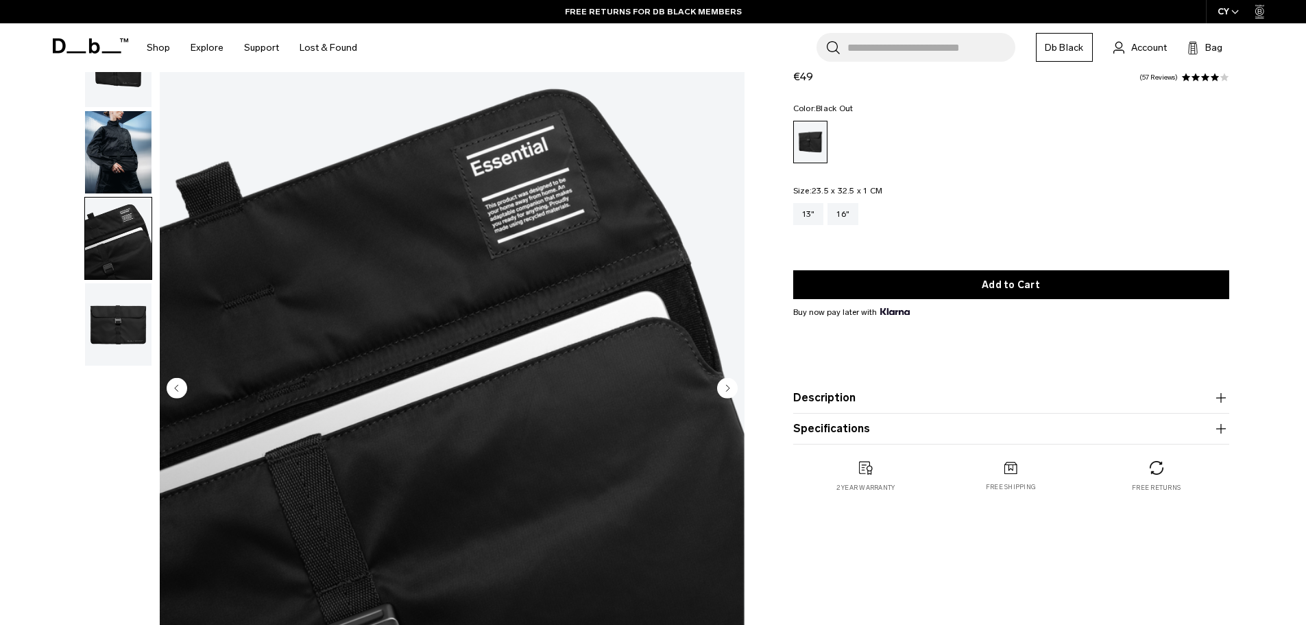
click at [129, 158] on img "button" at bounding box center [118, 152] width 67 height 82
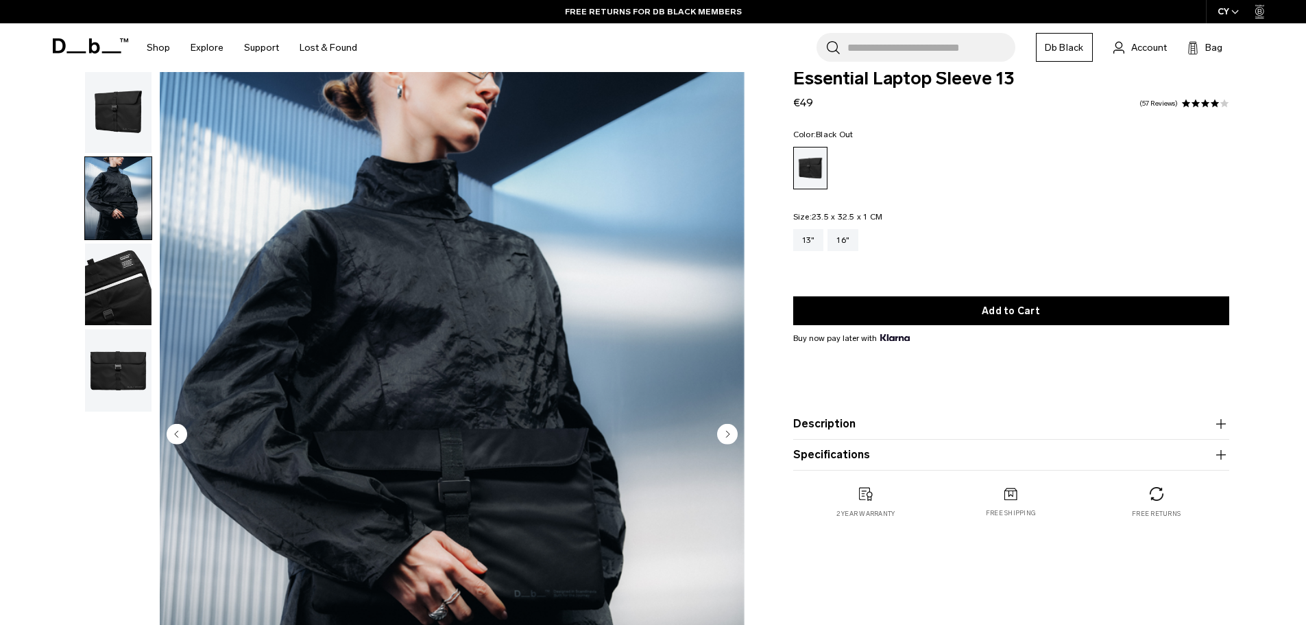
scroll to position [0, 0]
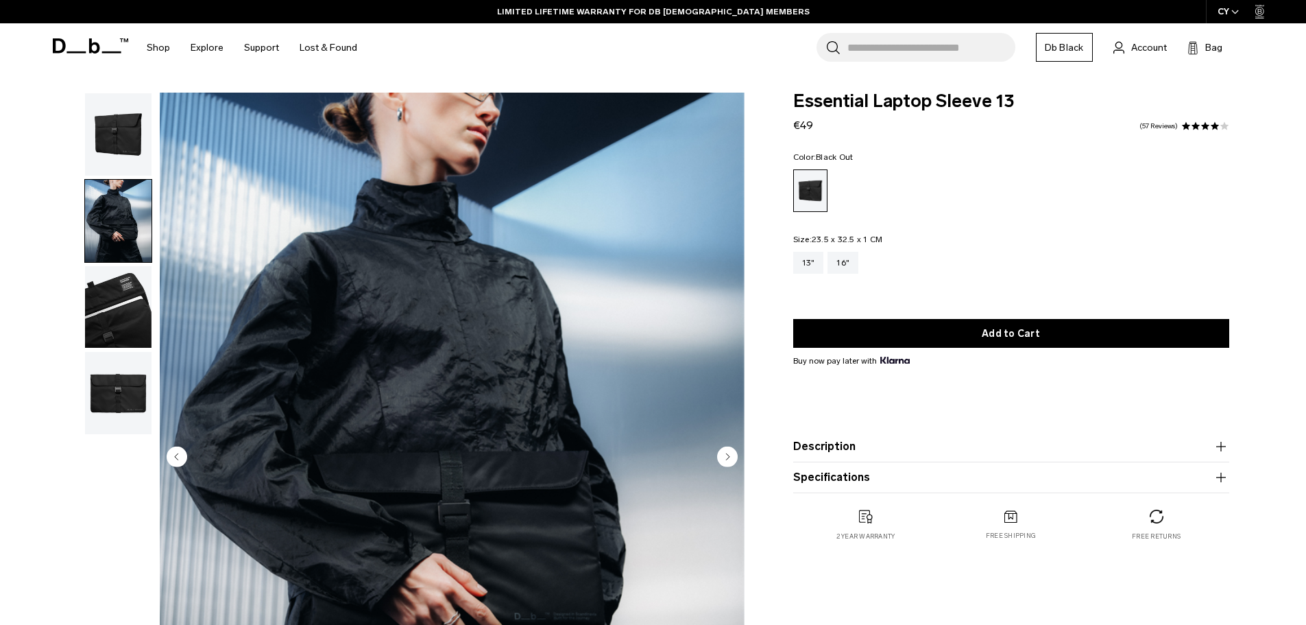
click at [128, 119] on img "button" at bounding box center [118, 134] width 67 height 82
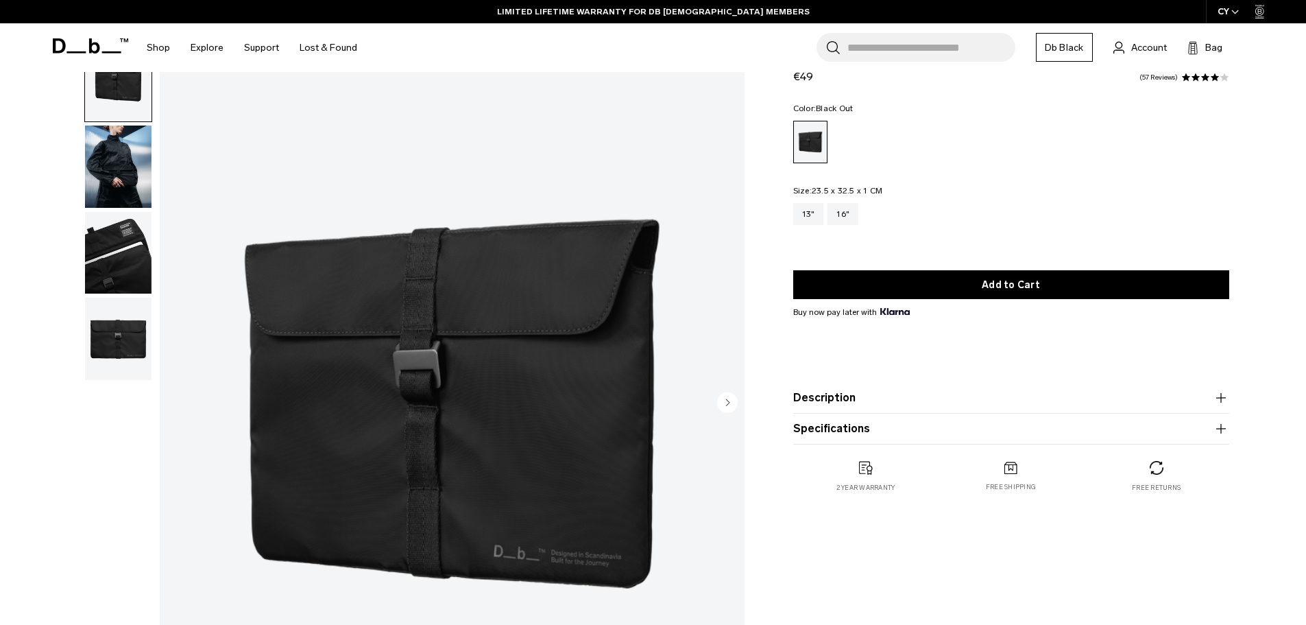
scroll to position [137, 0]
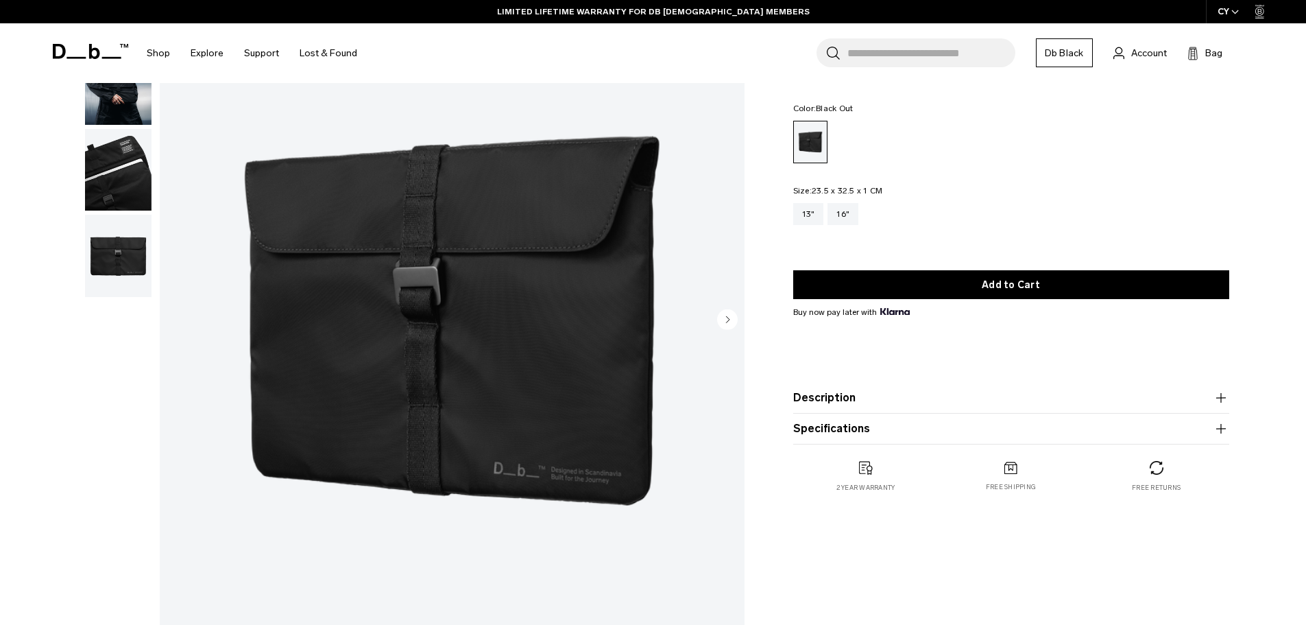
click at [128, 264] on img "button" at bounding box center [118, 256] width 67 height 82
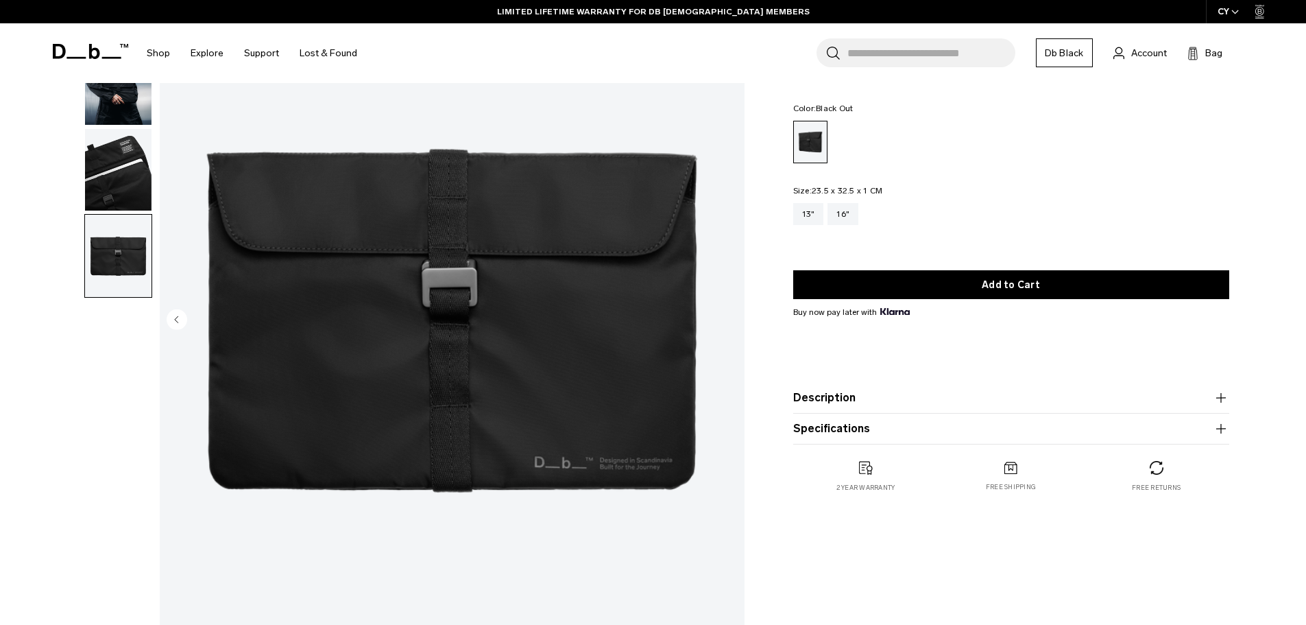
click at [146, 193] on img "button" at bounding box center [118, 170] width 67 height 82
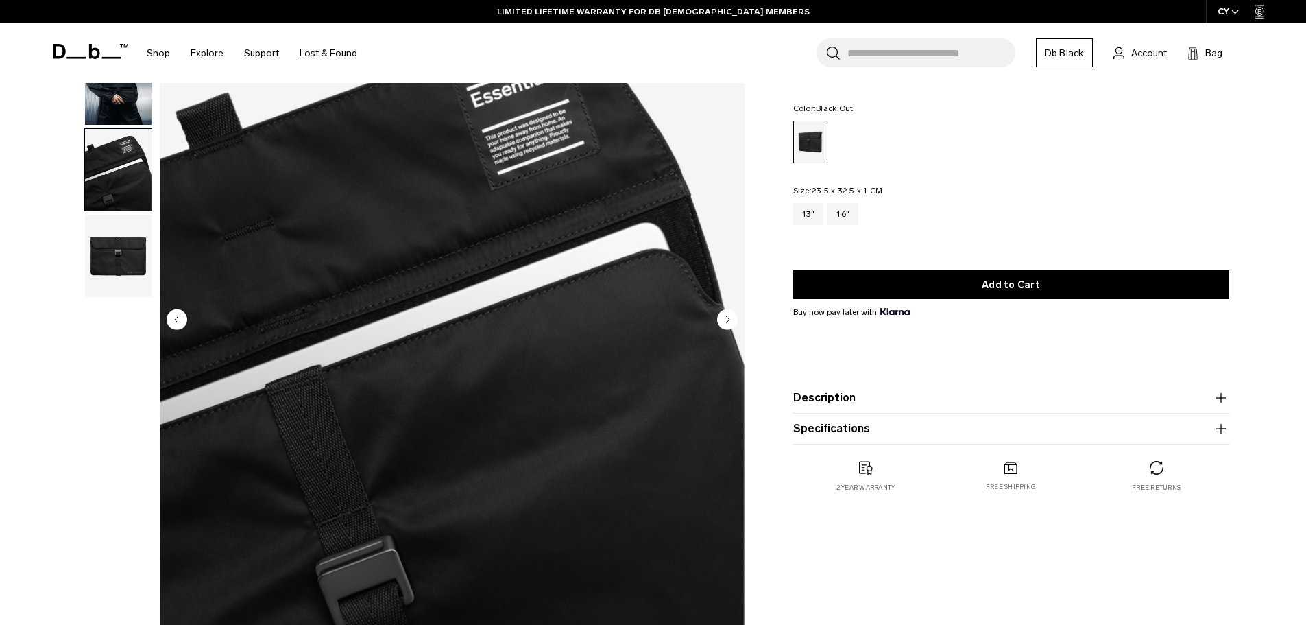
click at [864, 146] on ul at bounding box center [1011, 142] width 436 height 43
click at [861, 146] on ul at bounding box center [1011, 142] width 436 height 43
click at [839, 217] on div "16"" at bounding box center [843, 214] width 31 height 22
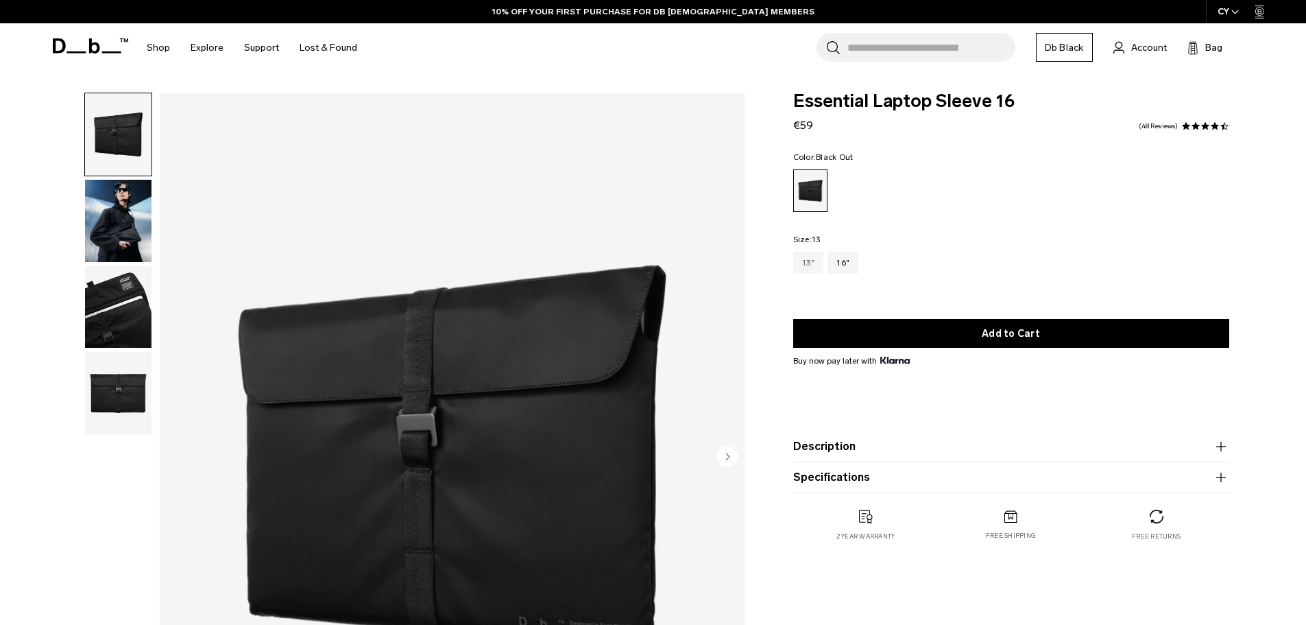
click at [819, 266] on div "13"" at bounding box center [808, 263] width 31 height 22
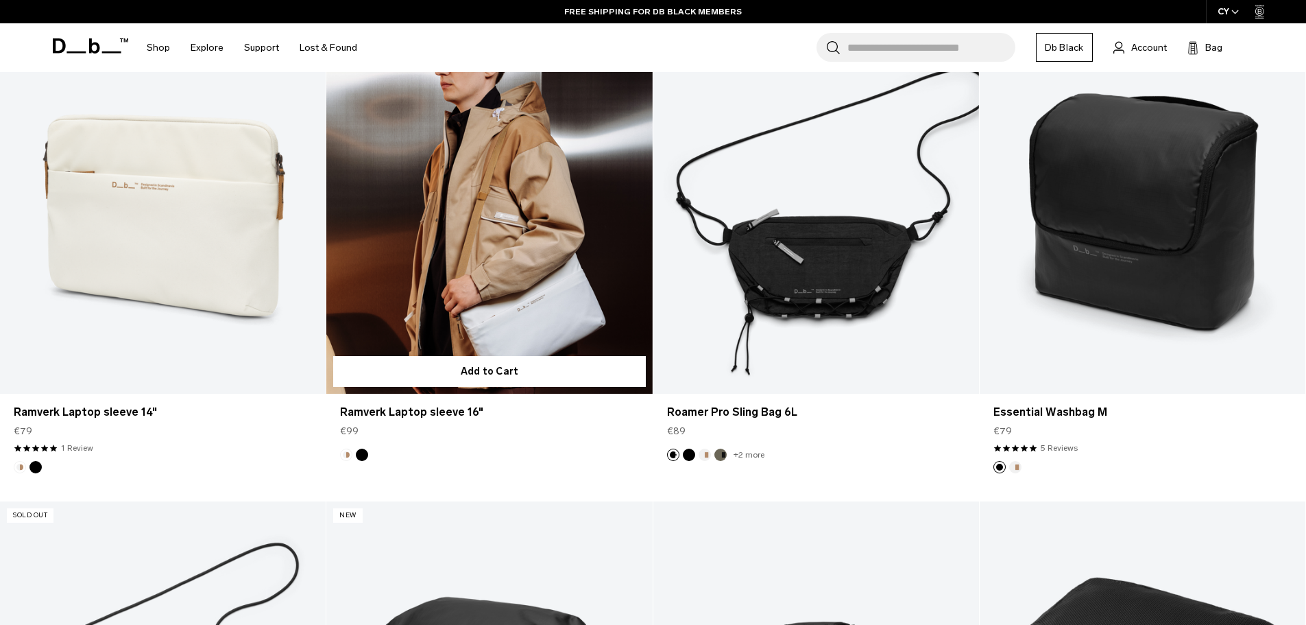
scroll to position [1783, 0]
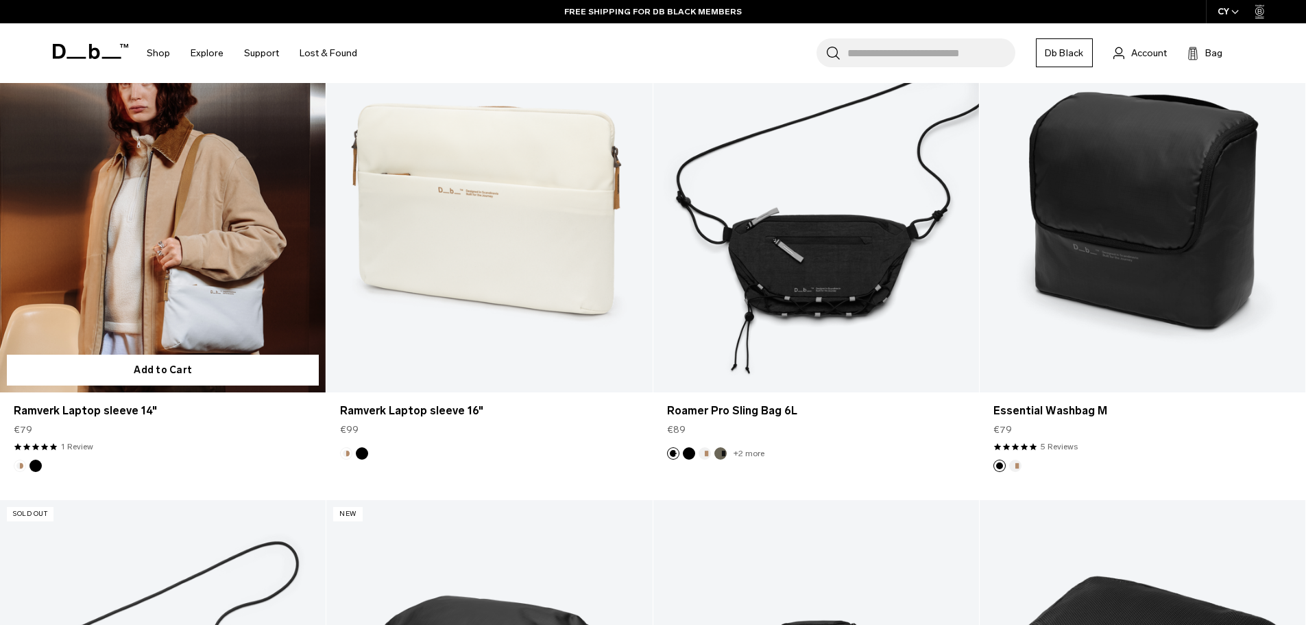
click at [219, 233] on link "Ramverk Laptop sleeve 14" at bounding box center [163, 210] width 326 height 362
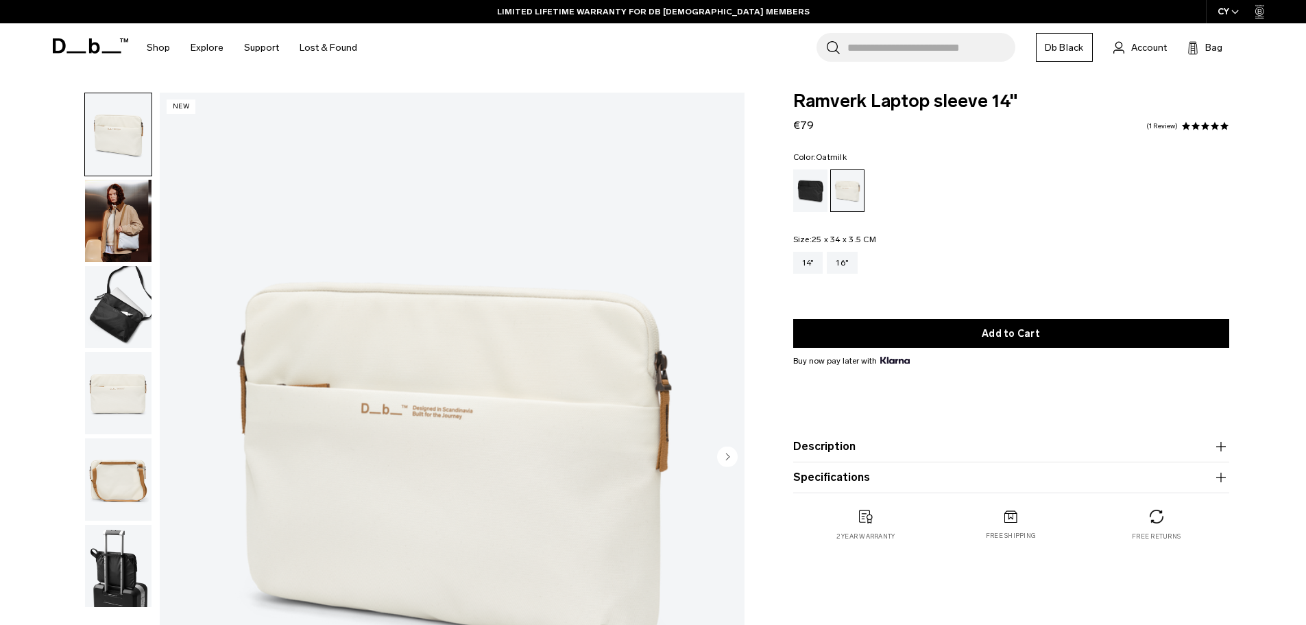
click at [117, 296] on img "button" at bounding box center [118, 307] width 67 height 82
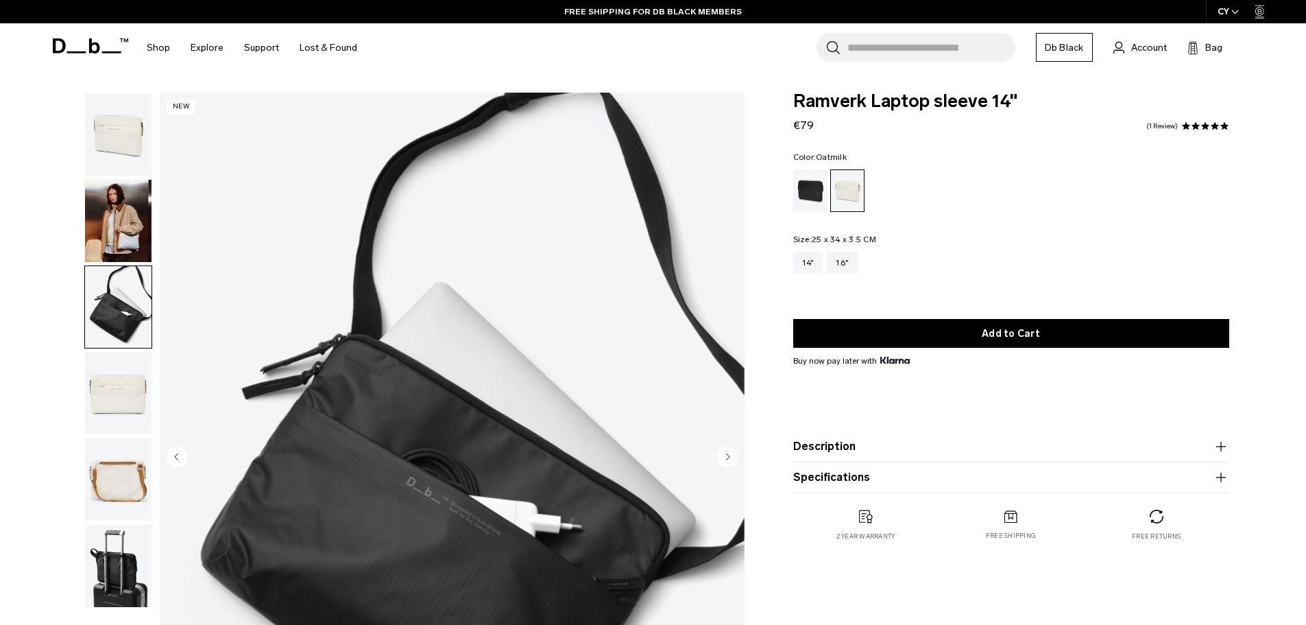
click at [128, 237] on img "button" at bounding box center [118, 221] width 67 height 82
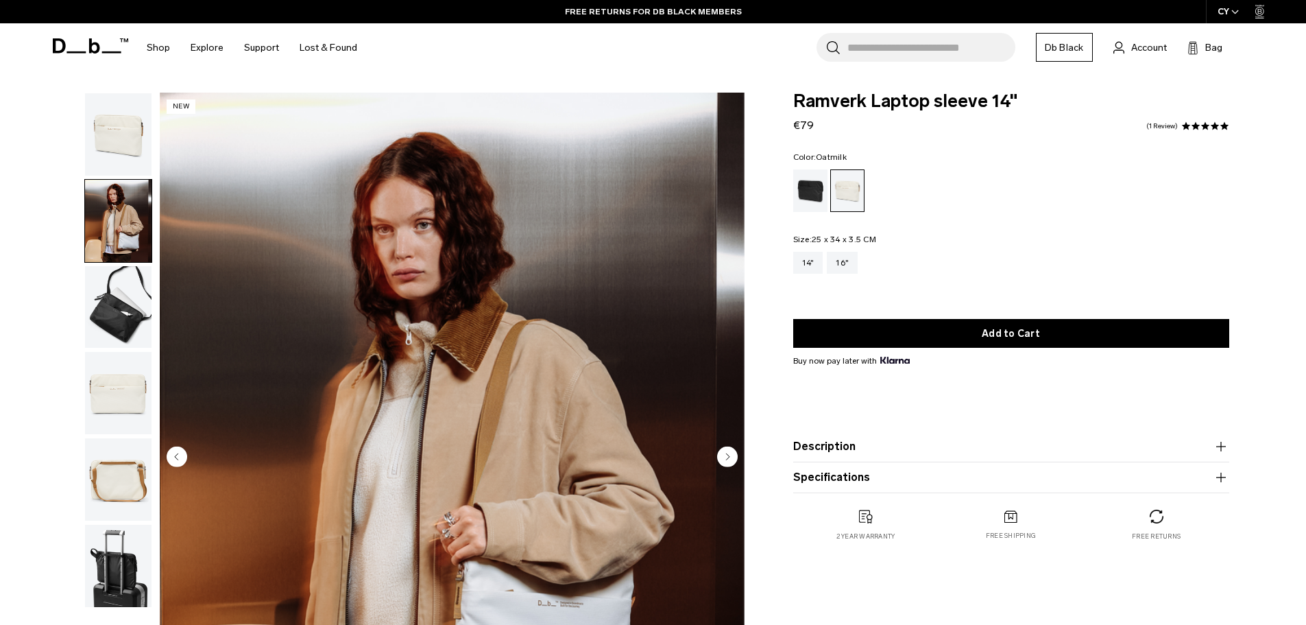
click at [112, 145] on img "button" at bounding box center [118, 134] width 67 height 82
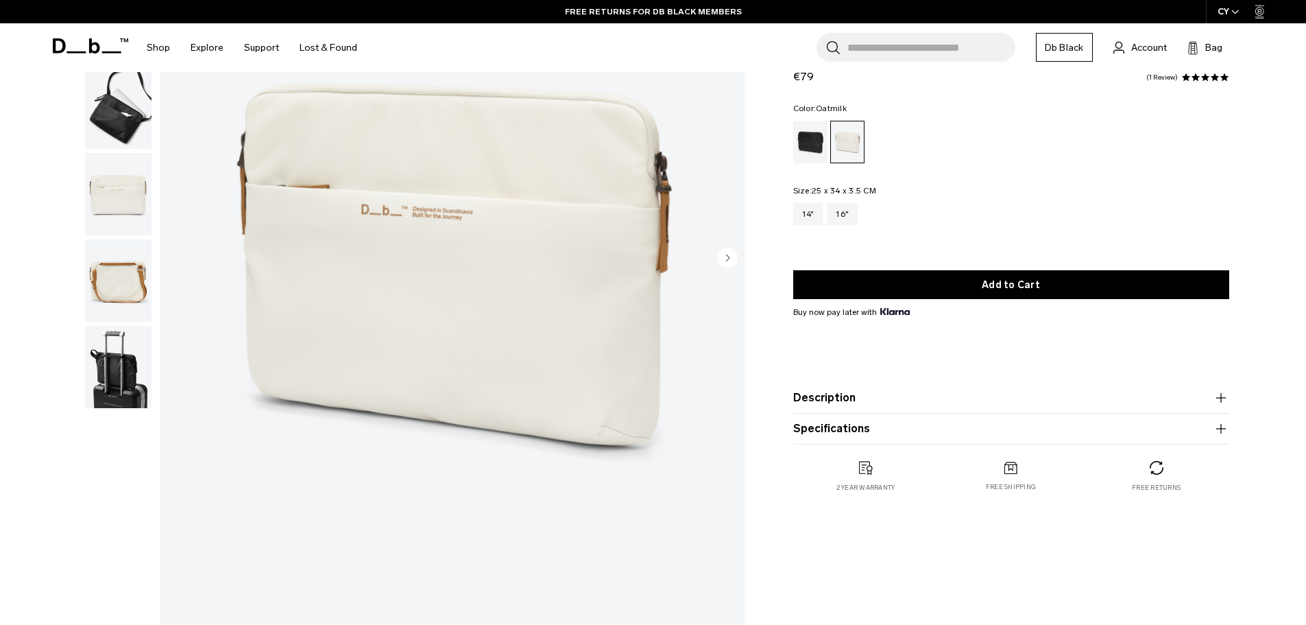
scroll to position [206, 0]
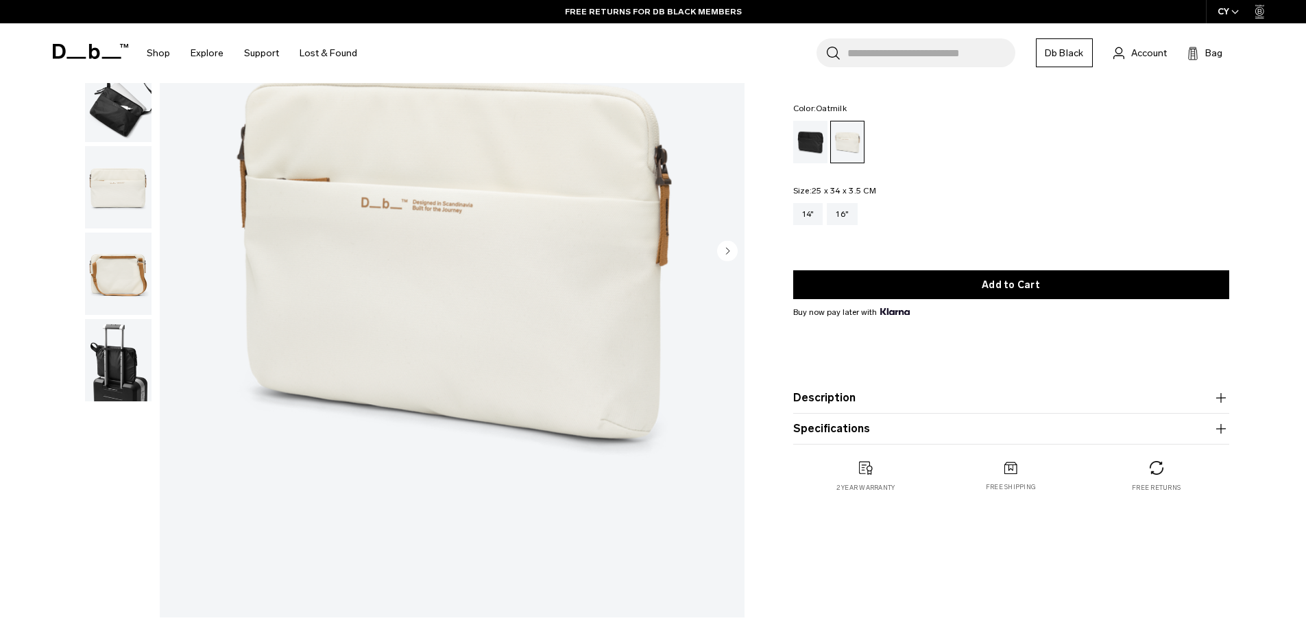
click at [134, 276] on img "button" at bounding box center [118, 273] width 67 height 82
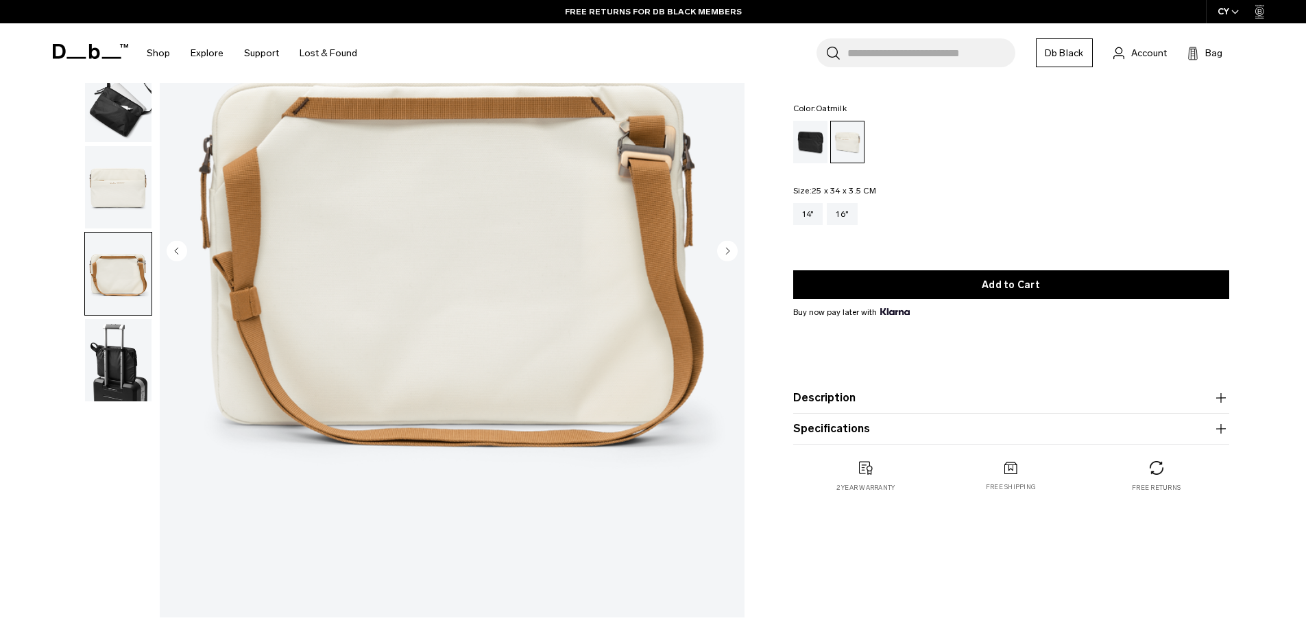
click at [129, 302] on img "button" at bounding box center [118, 273] width 67 height 82
click at [128, 375] on img "button" at bounding box center [118, 360] width 67 height 82
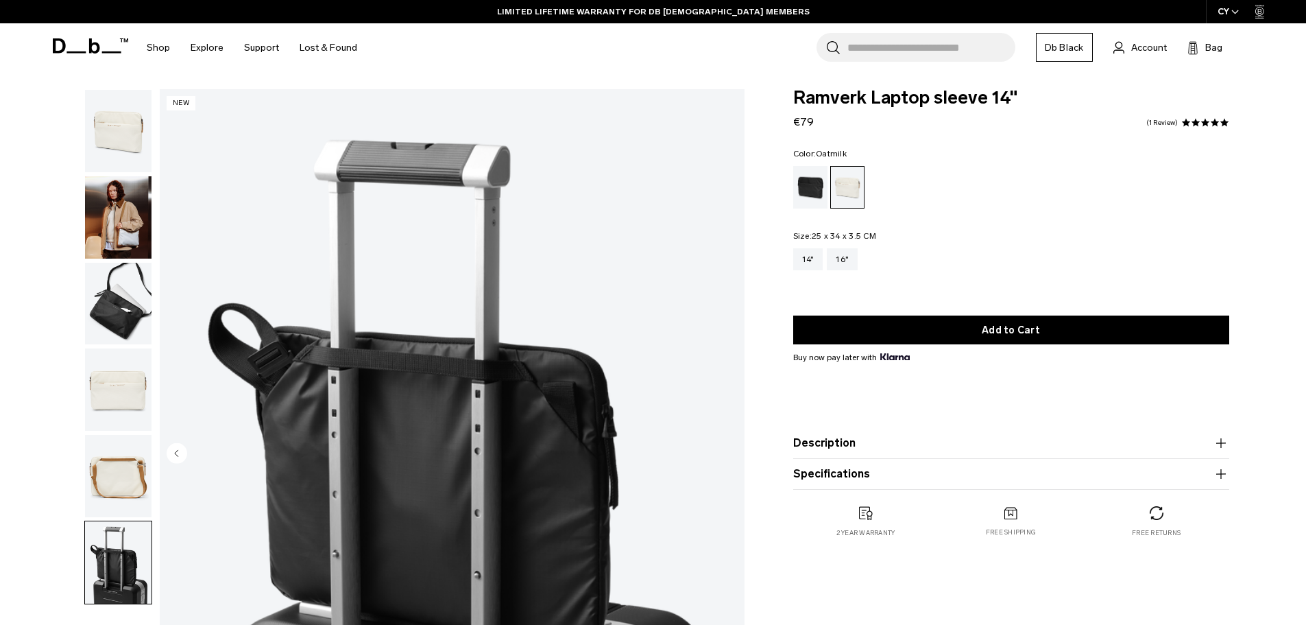
scroll to position [0, 0]
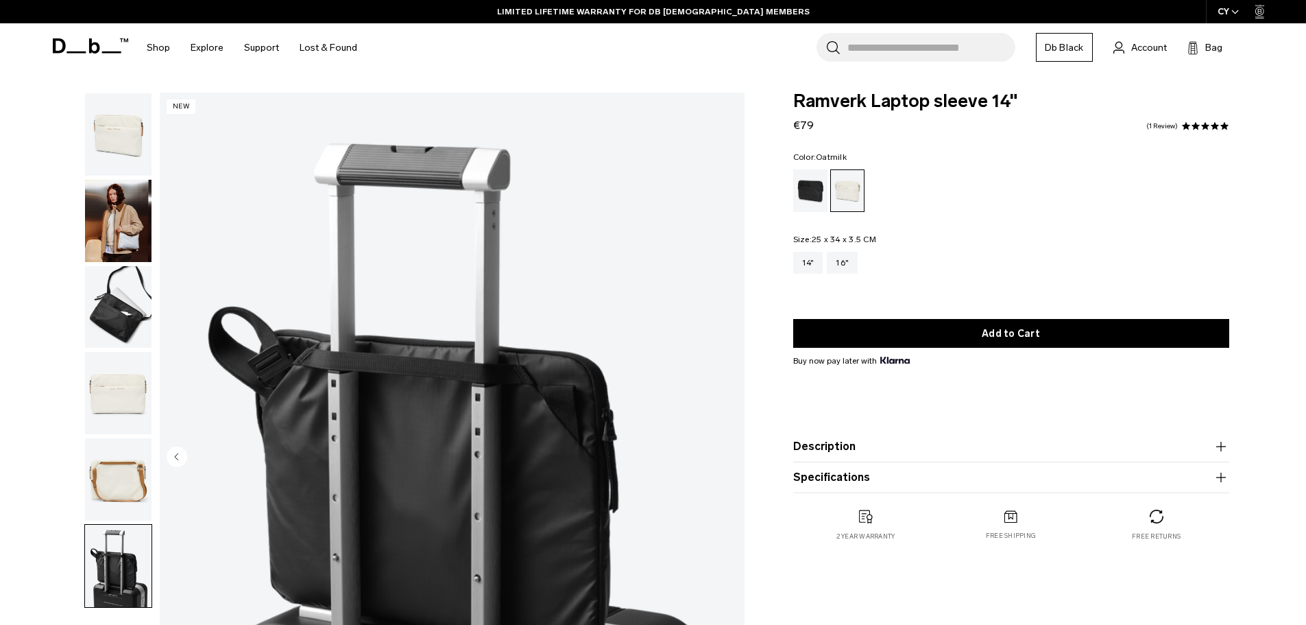
click at [101, 309] on img "button" at bounding box center [118, 307] width 67 height 82
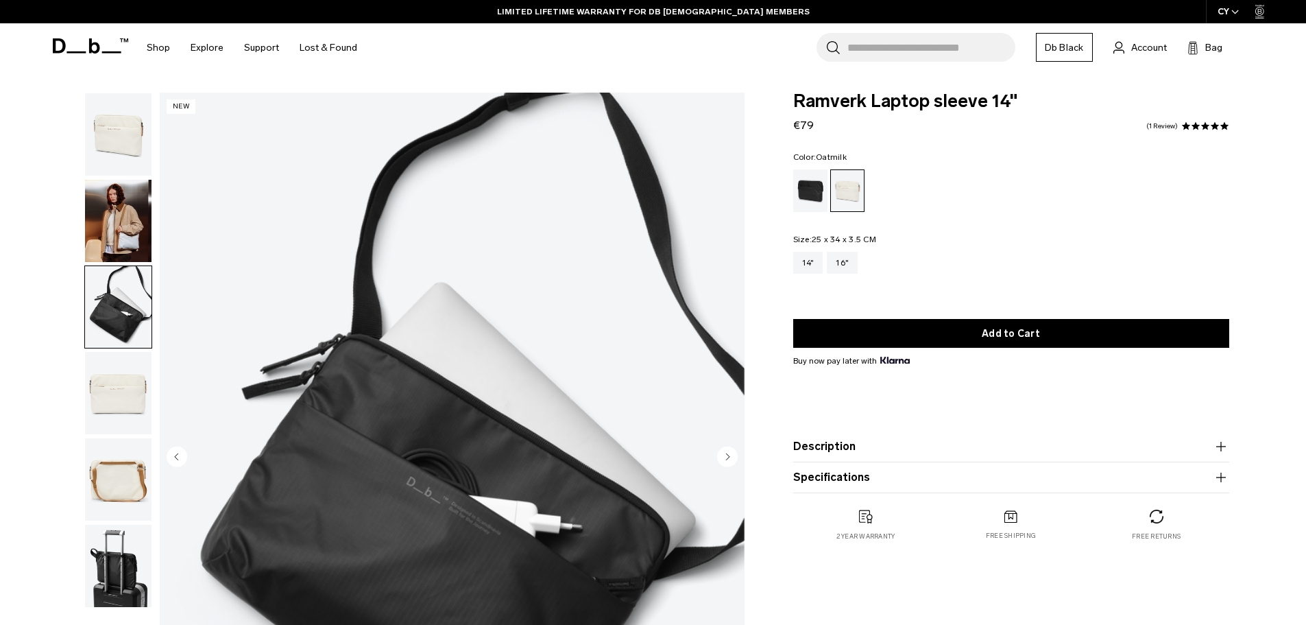
click at [88, 228] on img "button" at bounding box center [118, 221] width 67 height 82
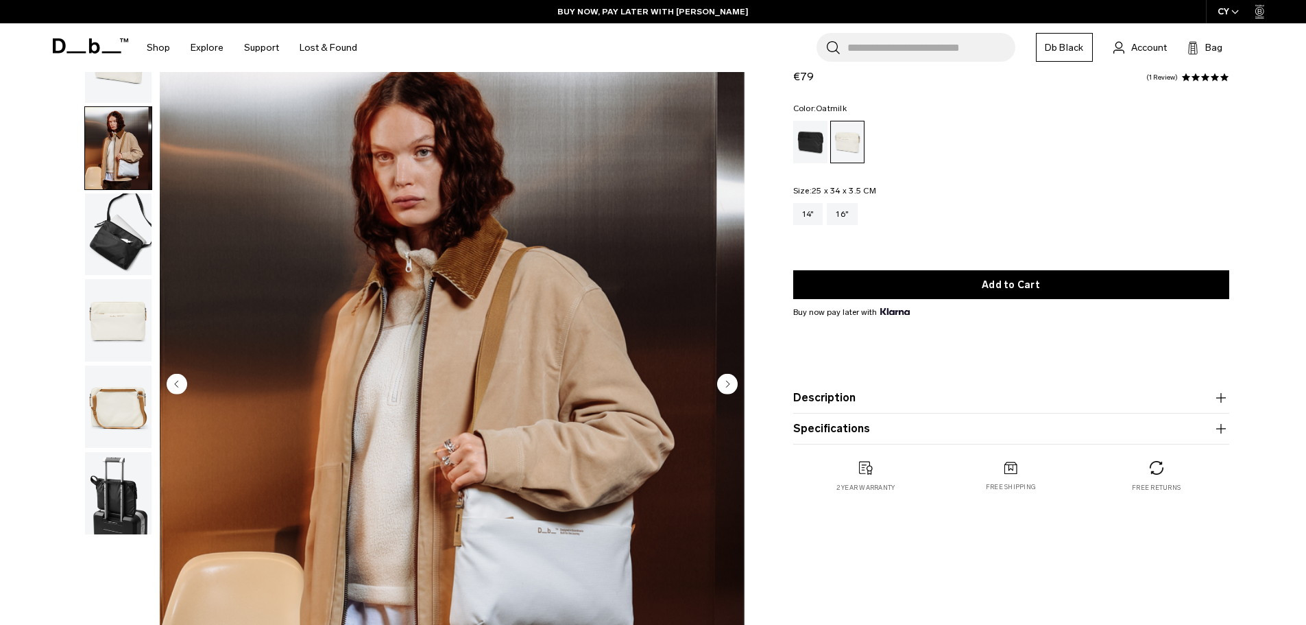
scroll to position [206, 0]
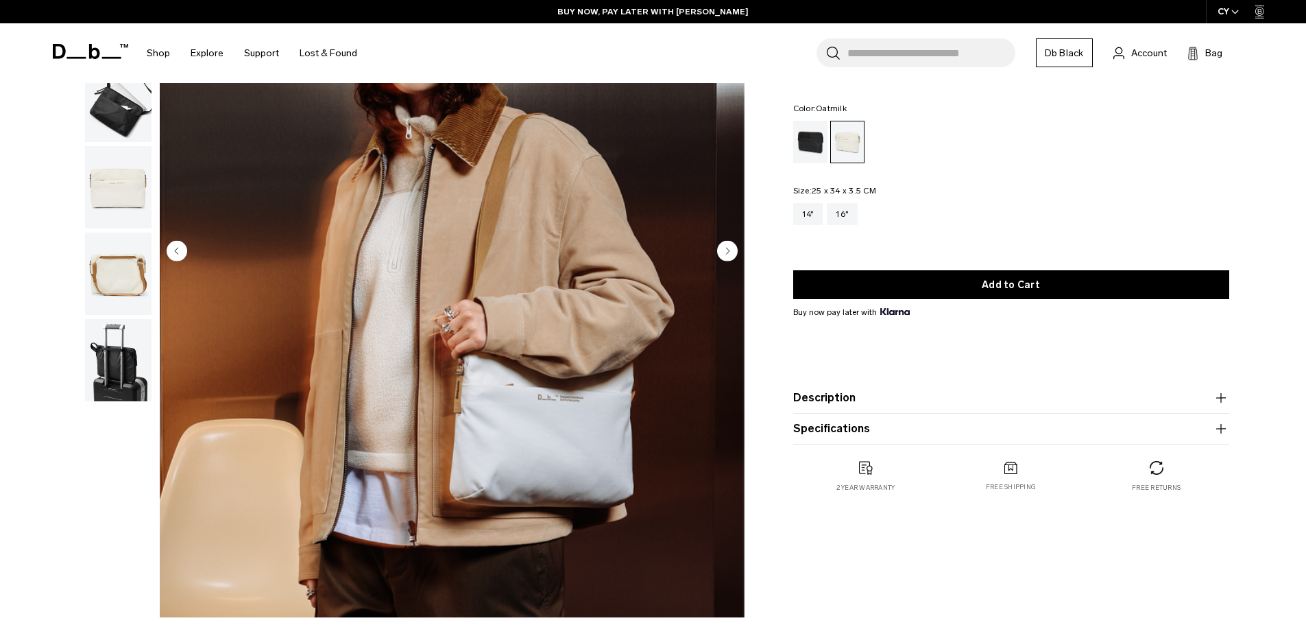
click at [540, 410] on img "2 / 6" at bounding box center [452, 252] width 585 height 730
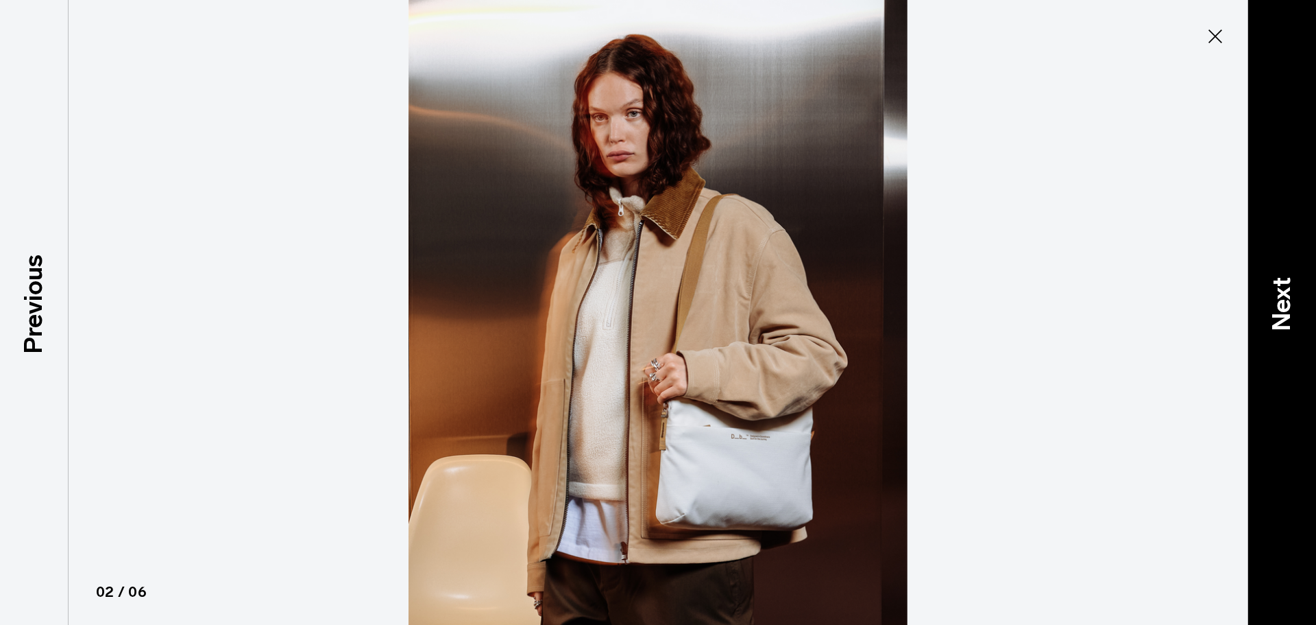
click at [1301, 333] on div "Next" at bounding box center [1282, 312] width 69 height 625
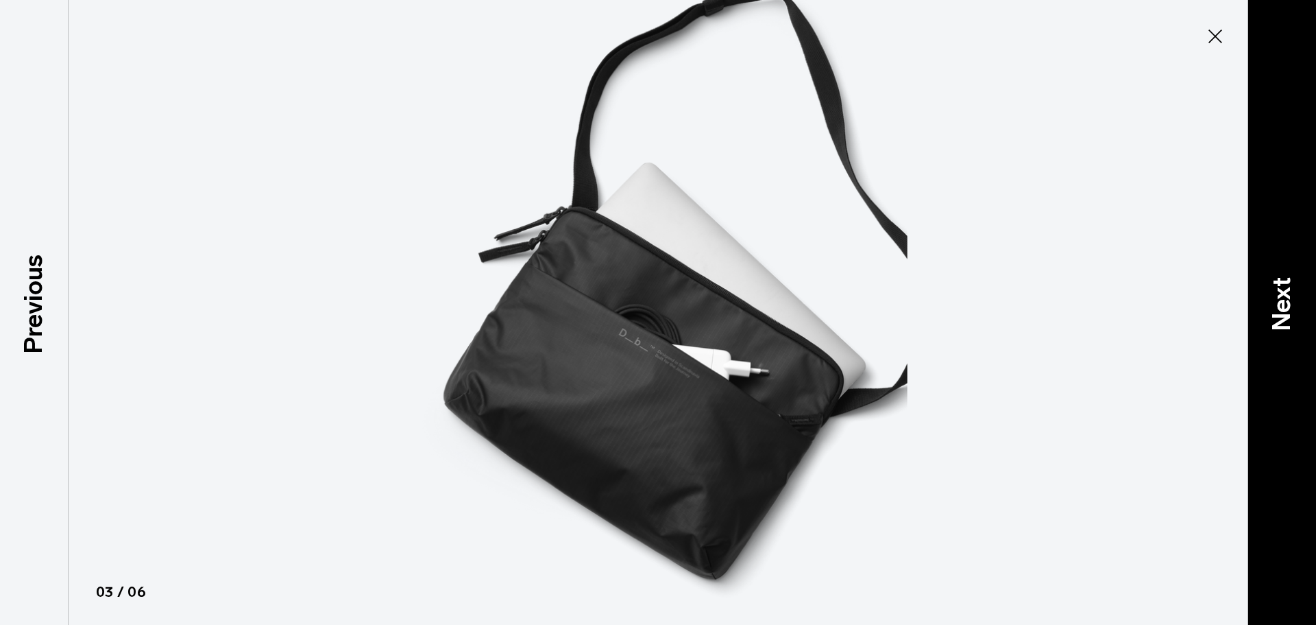
click at [1306, 317] on div "Next" at bounding box center [1282, 312] width 69 height 625
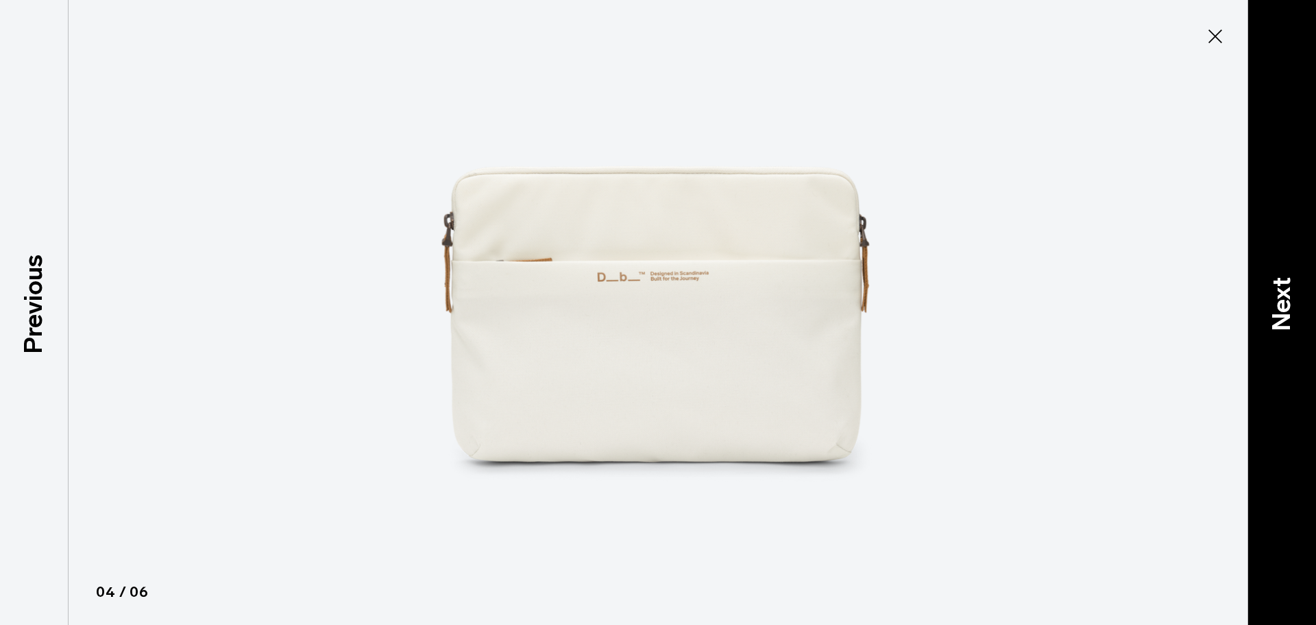
click at [1306, 327] on div "Next" at bounding box center [1282, 312] width 69 height 625
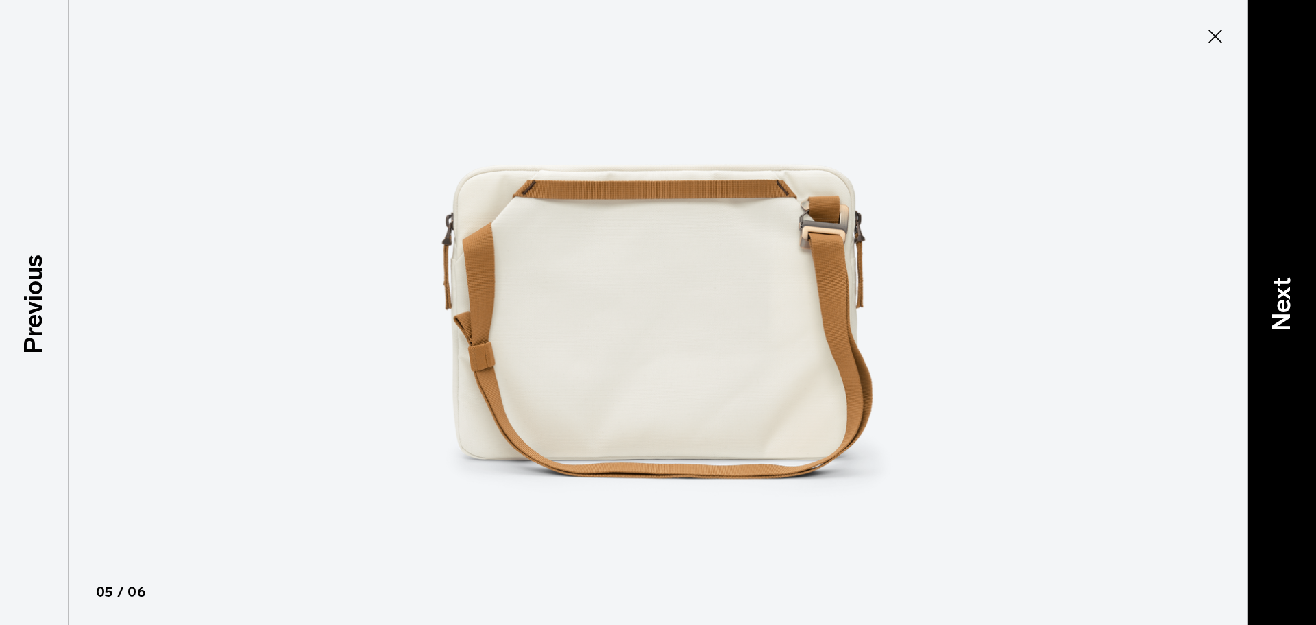
click at [1306, 327] on div "Next" at bounding box center [1282, 312] width 69 height 625
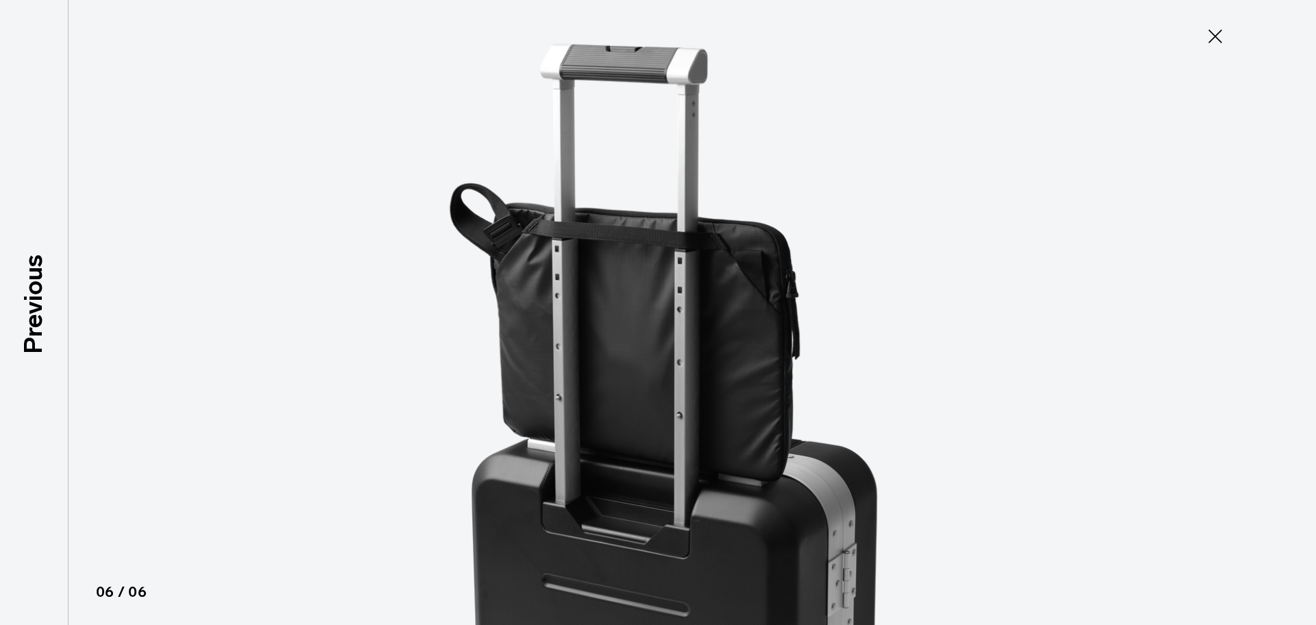
click at [1306, 327] on div at bounding box center [658, 312] width 1316 height 625
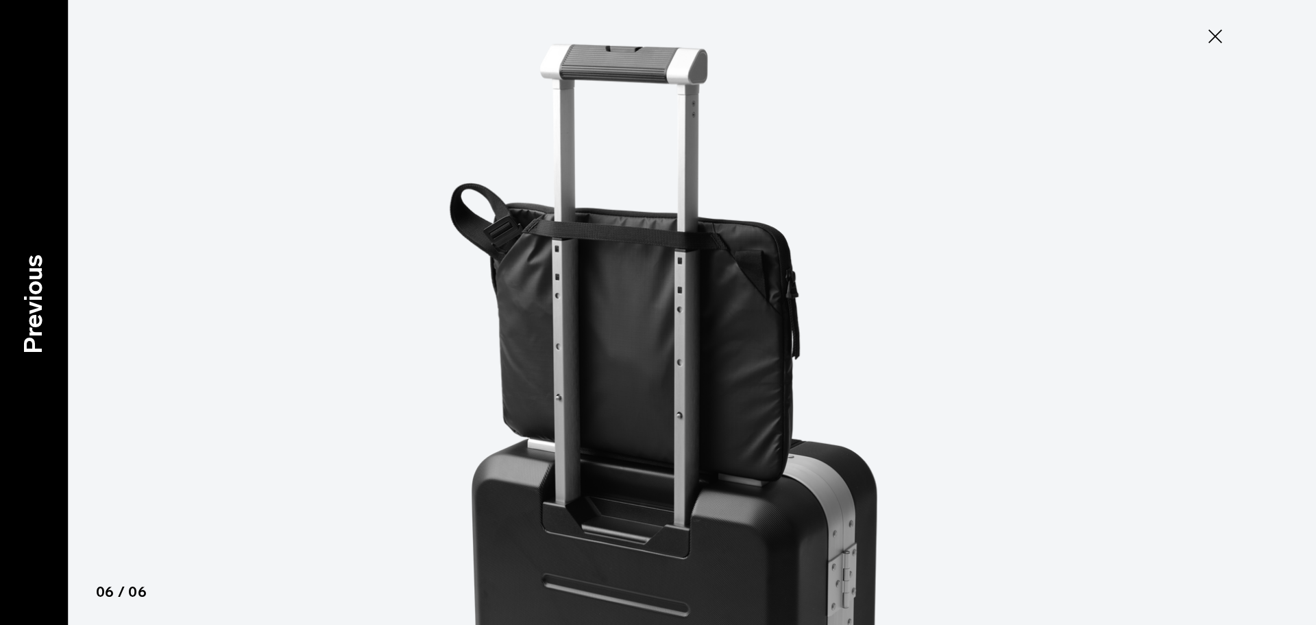
click at [39, 306] on p "Previous" at bounding box center [33, 303] width 37 height 99
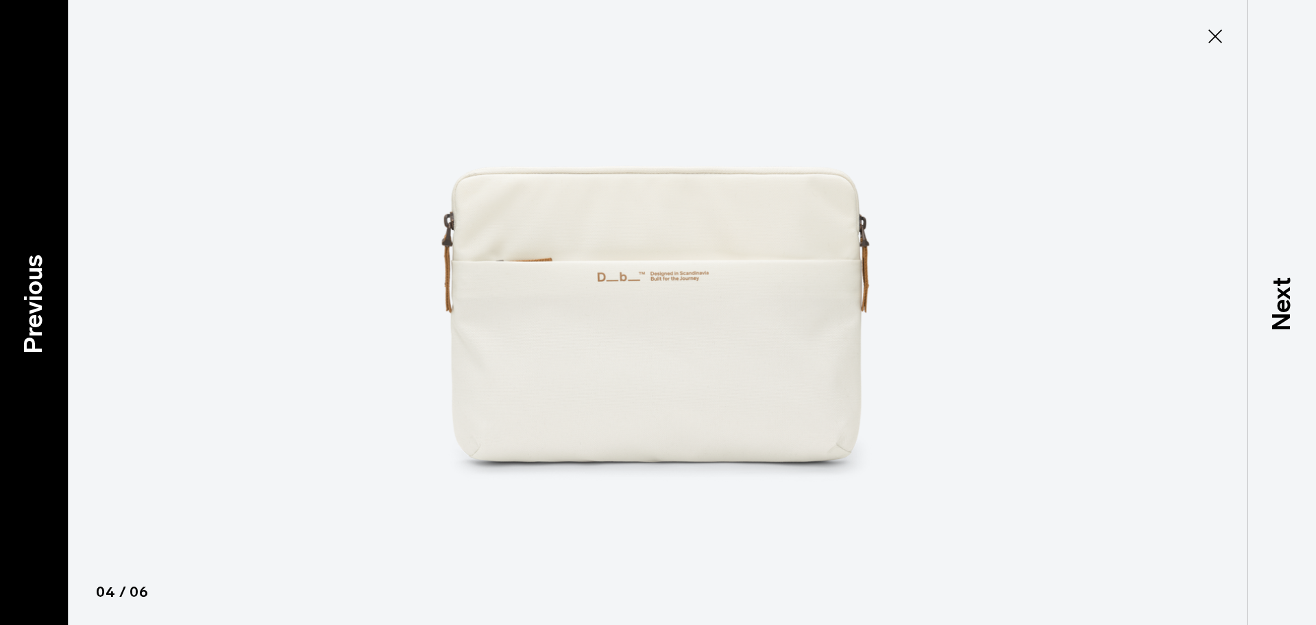
click at [39, 306] on p "Previous" at bounding box center [33, 303] width 37 height 99
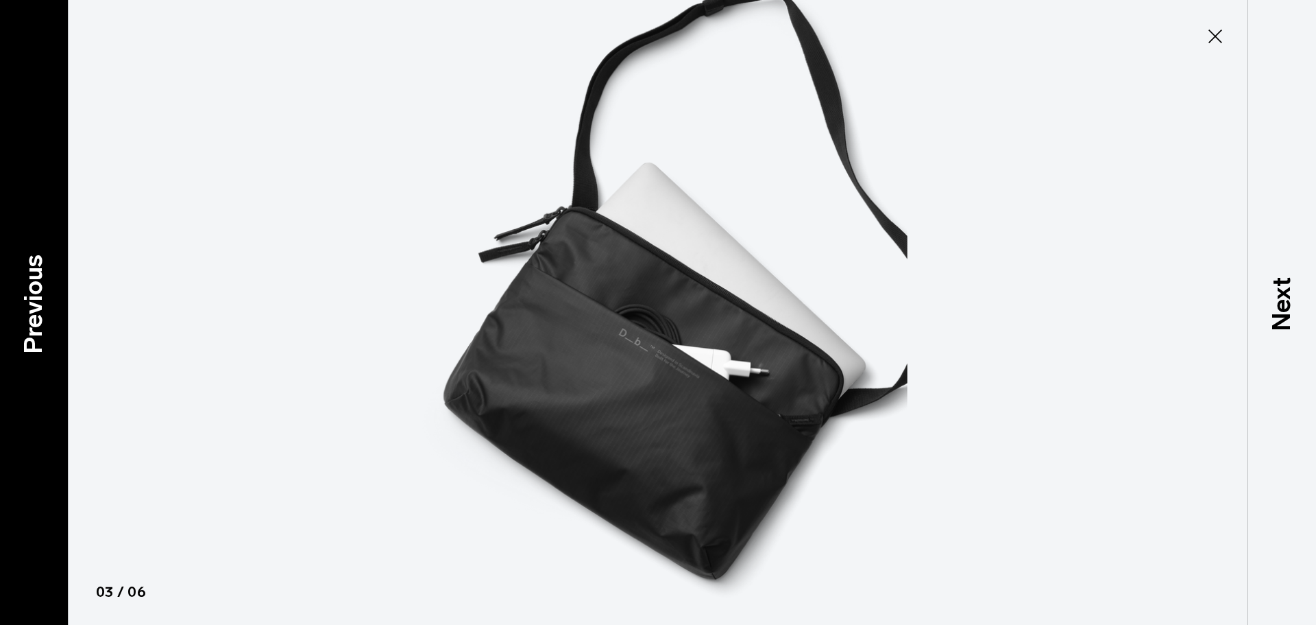
click at [39, 306] on p "Previous" at bounding box center [33, 303] width 37 height 99
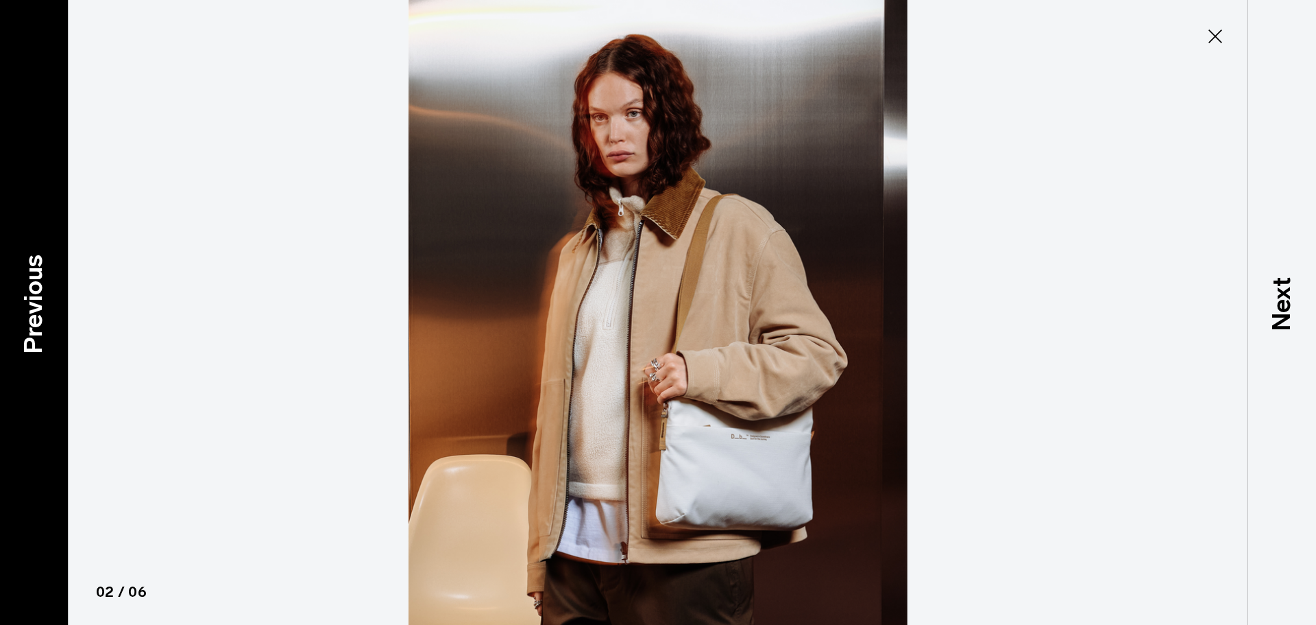
click at [39, 306] on p "Previous" at bounding box center [33, 303] width 37 height 99
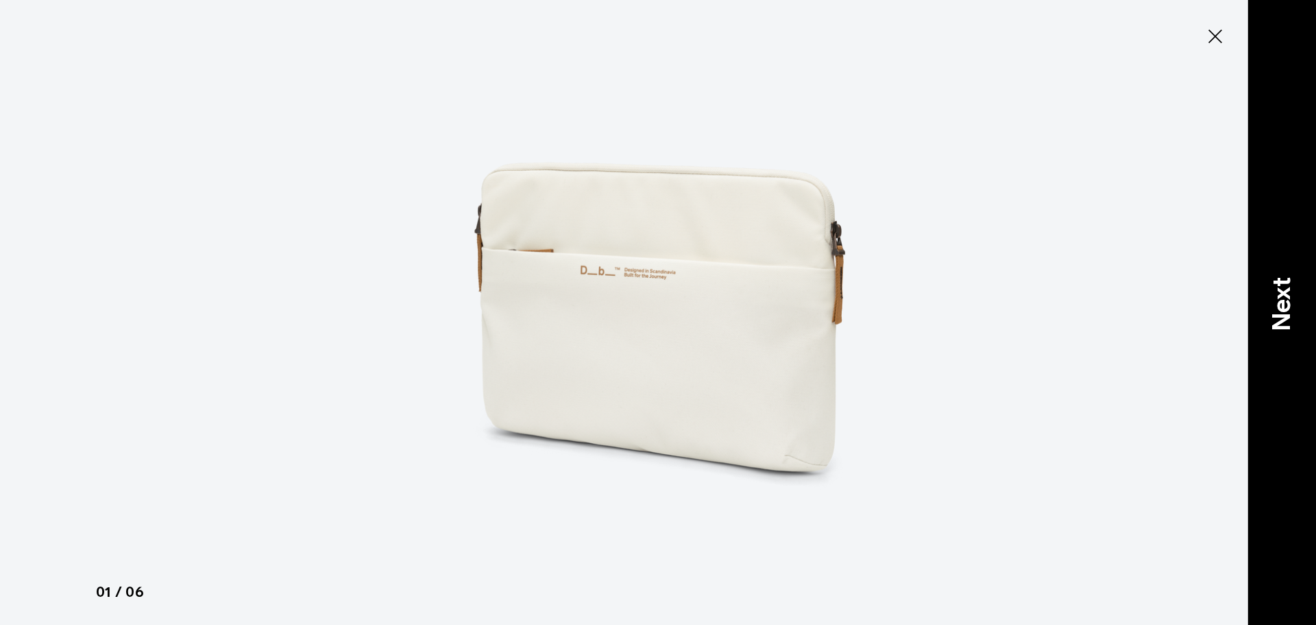
click at [1275, 292] on p "Next" at bounding box center [1282, 304] width 37 height 54
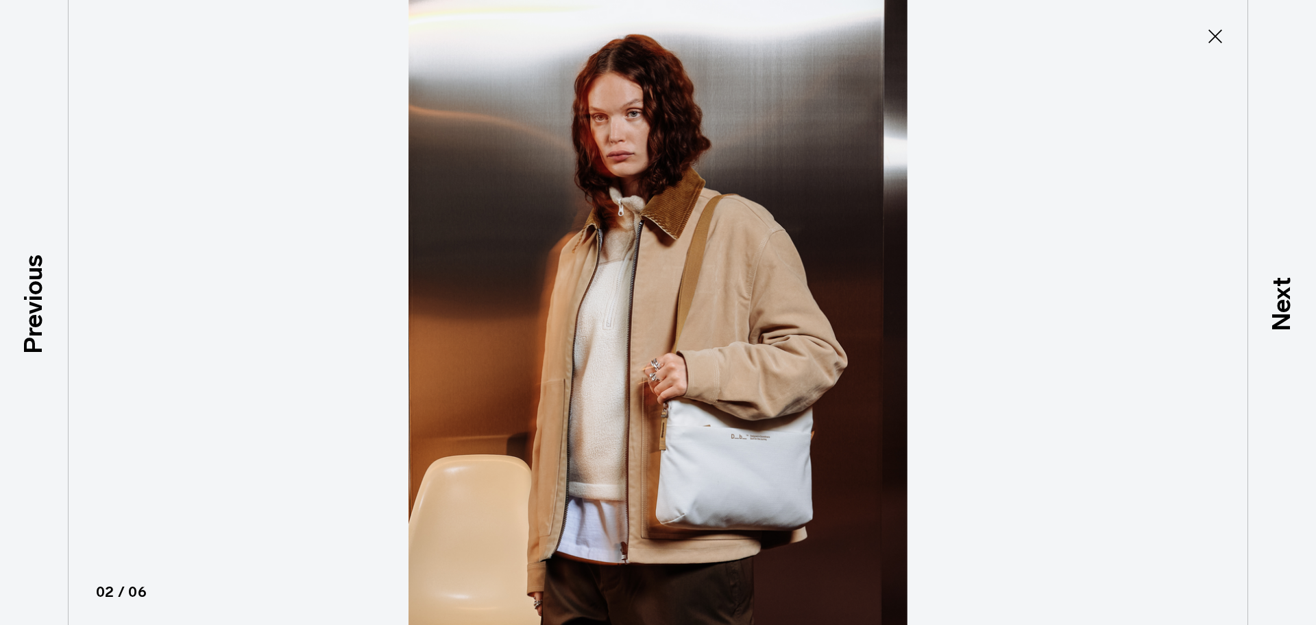
click at [1222, 41] on icon at bounding box center [1216, 36] width 22 height 22
